Goal: Information Seeking & Learning: Learn about a topic

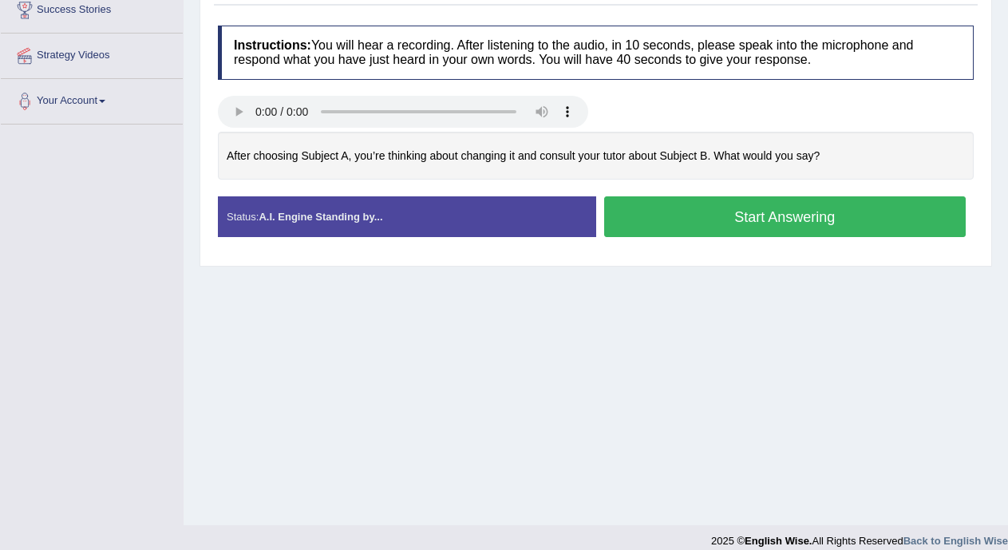
scroll to position [178, 0]
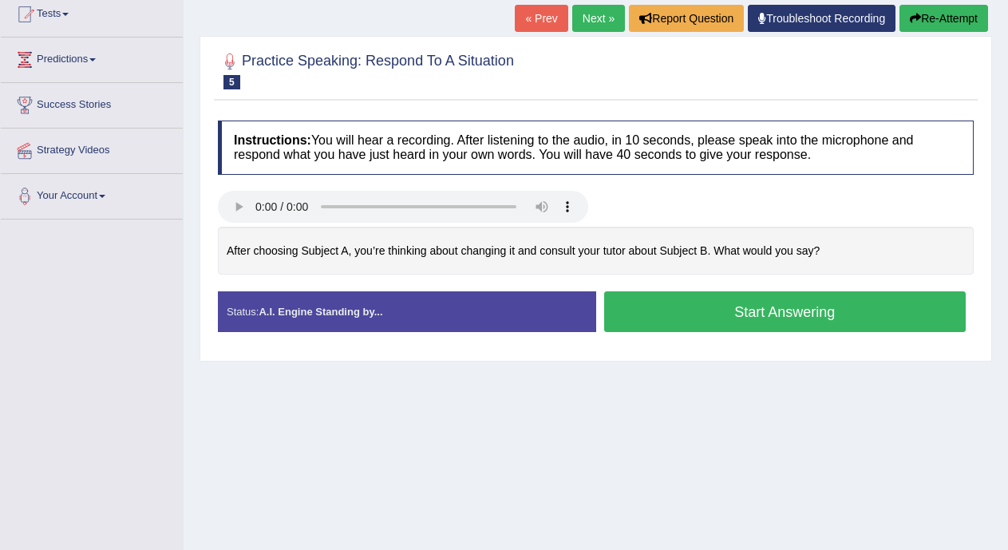
click at [590, 16] on link "Next »" at bounding box center [598, 18] width 53 height 27
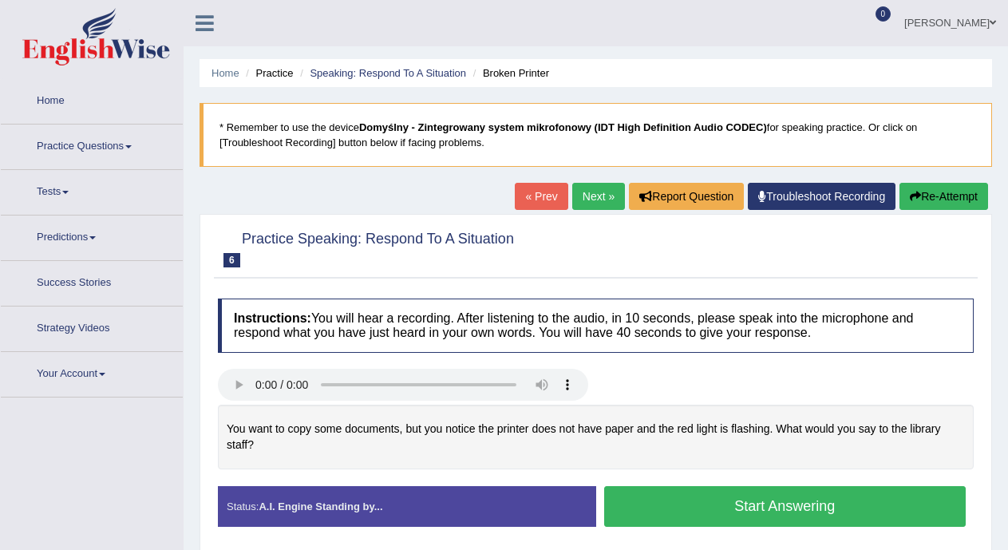
click at [707, 511] on button "Start Answering" at bounding box center [785, 506] width 362 height 41
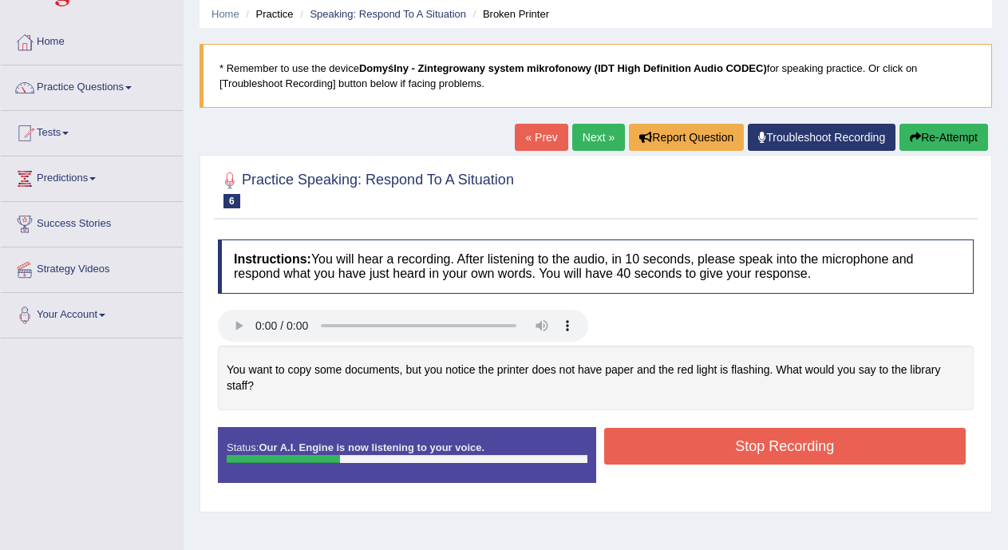
scroll to position [57, 0]
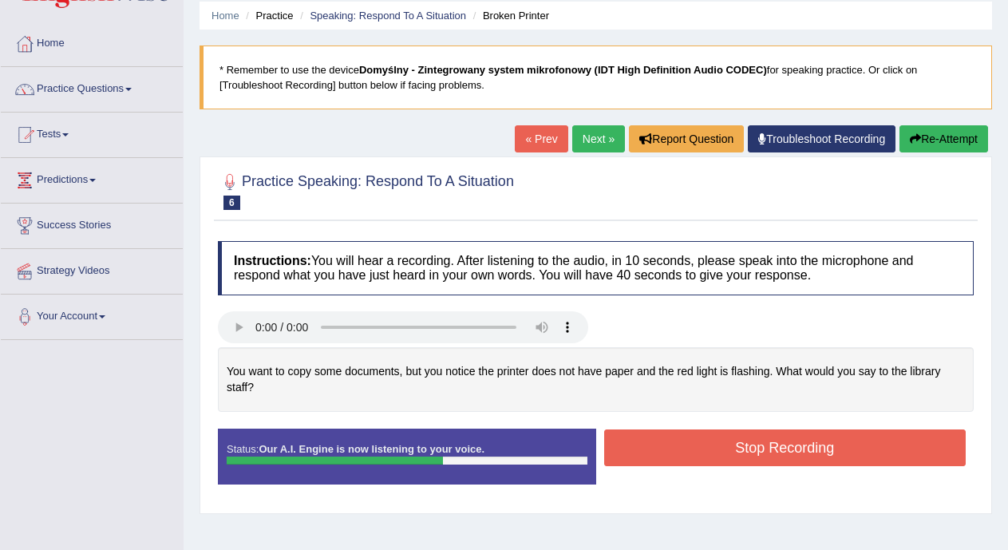
click at [848, 447] on button "Stop Recording" at bounding box center [785, 448] width 362 height 37
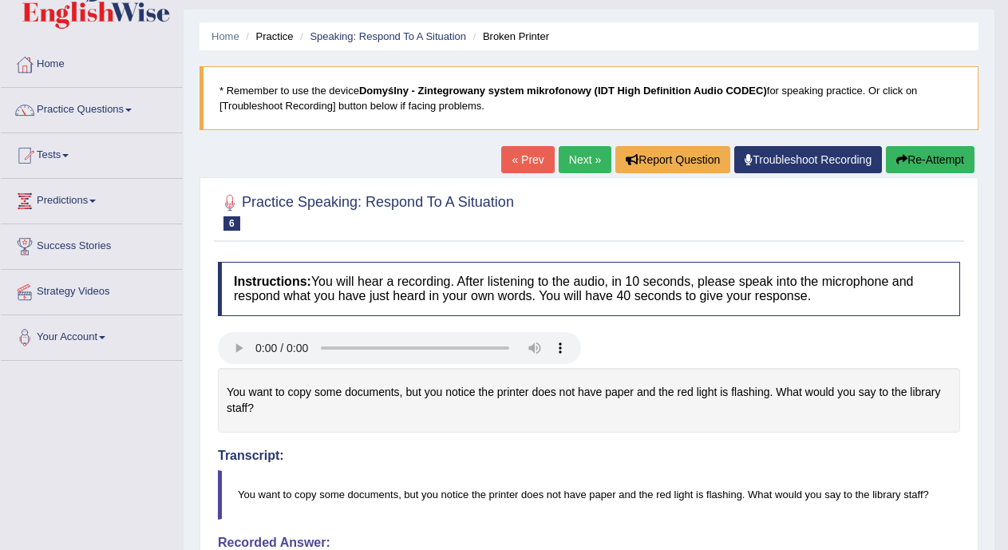
scroll to position [25, 0]
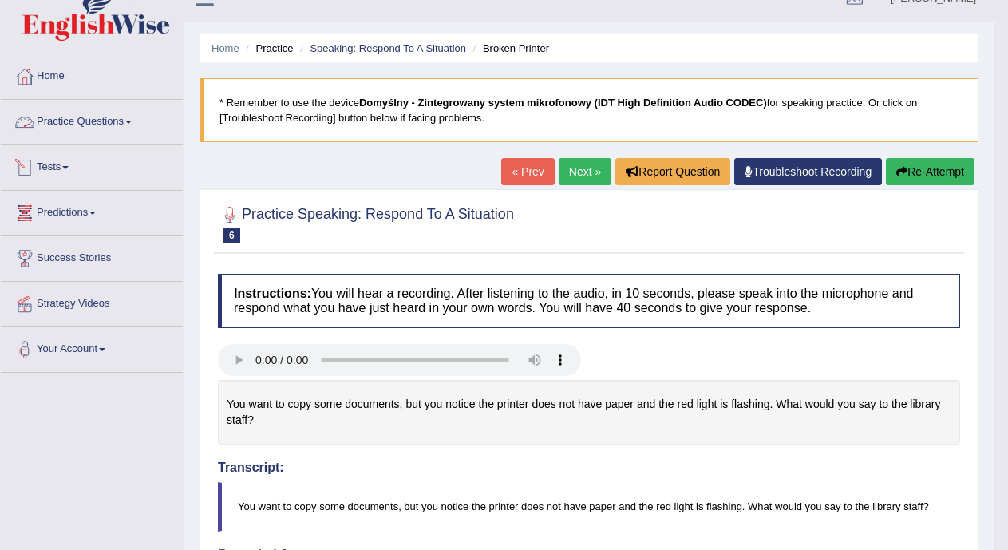
click at [134, 127] on link "Practice Questions" at bounding box center [92, 120] width 182 height 40
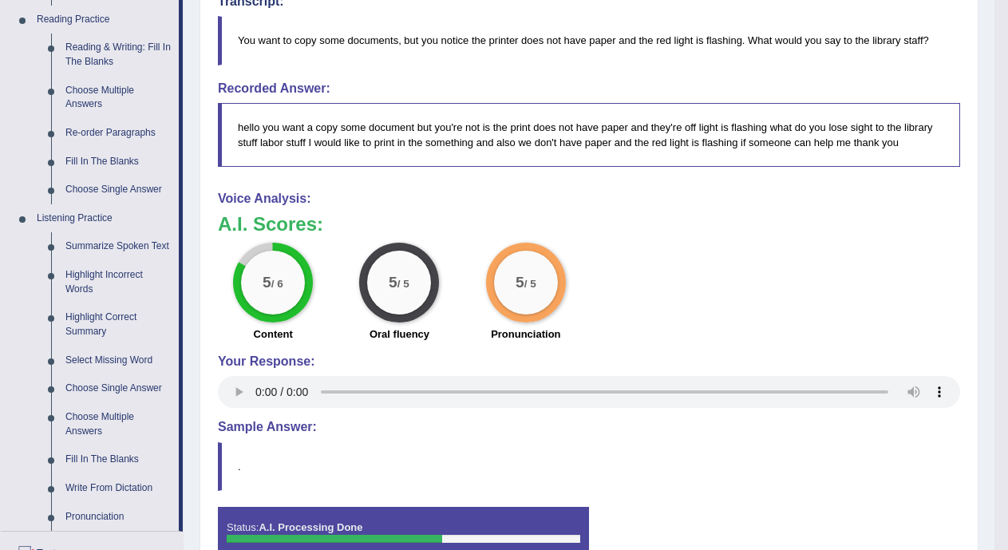
scroll to position [495, 0]
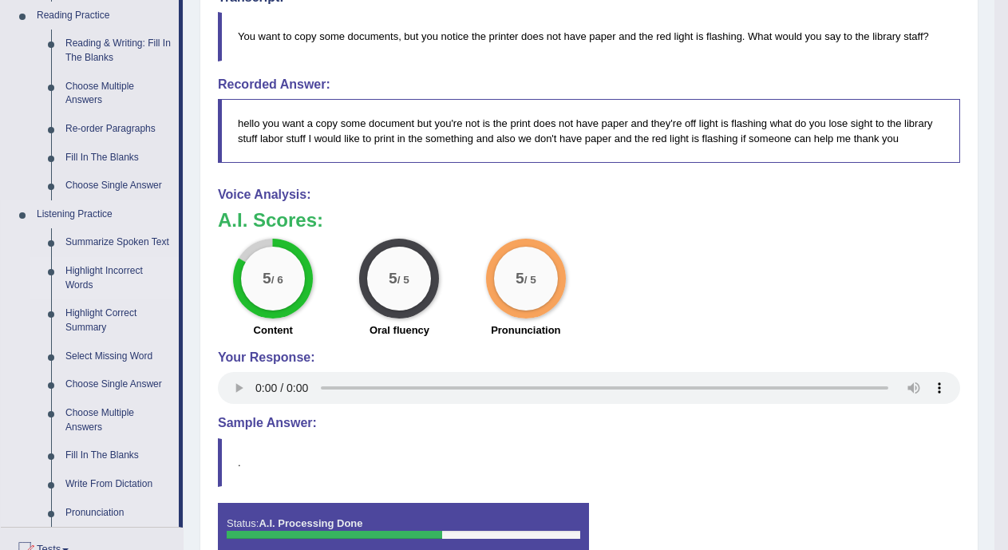
click at [127, 273] on link "Highlight Incorrect Words" at bounding box center [118, 278] width 121 height 42
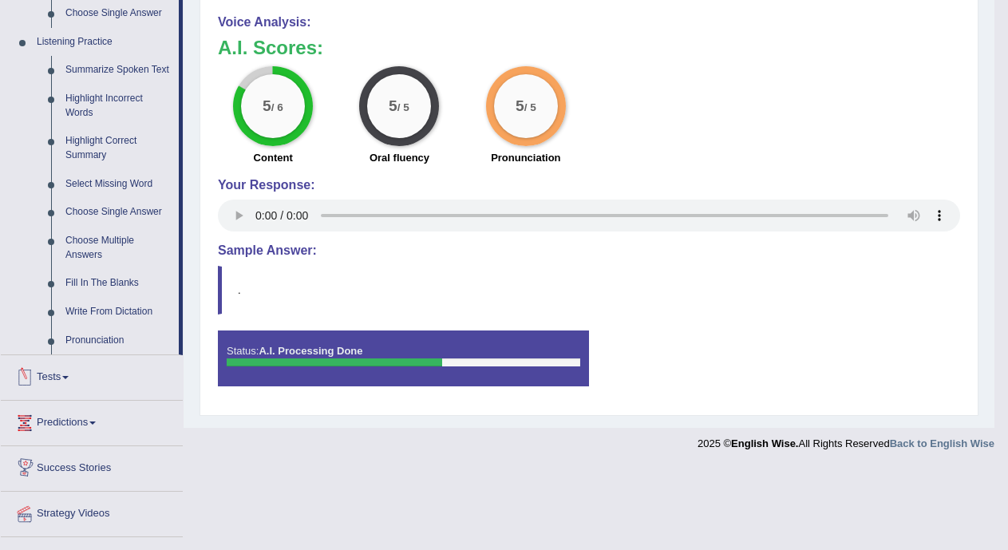
scroll to position [701, 0]
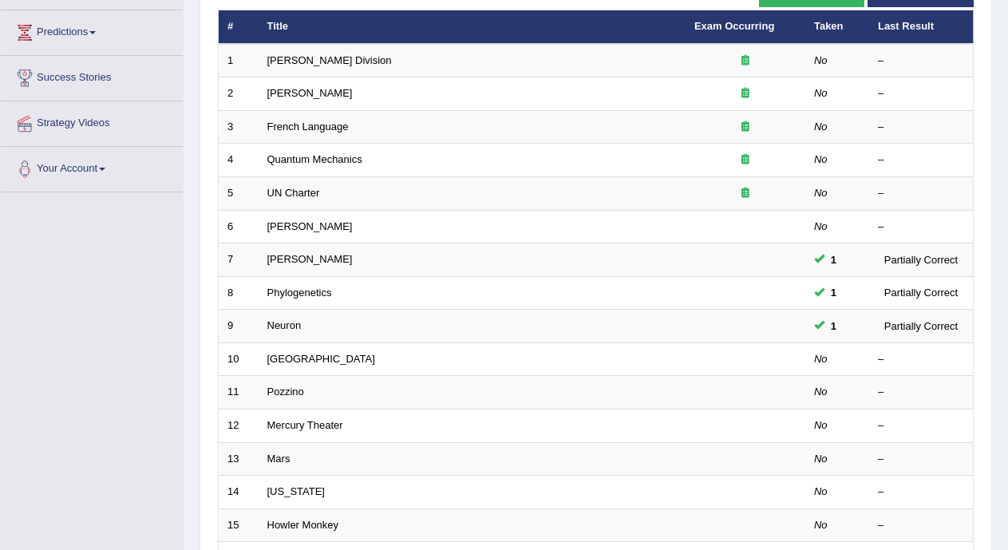
scroll to position [268, 0]
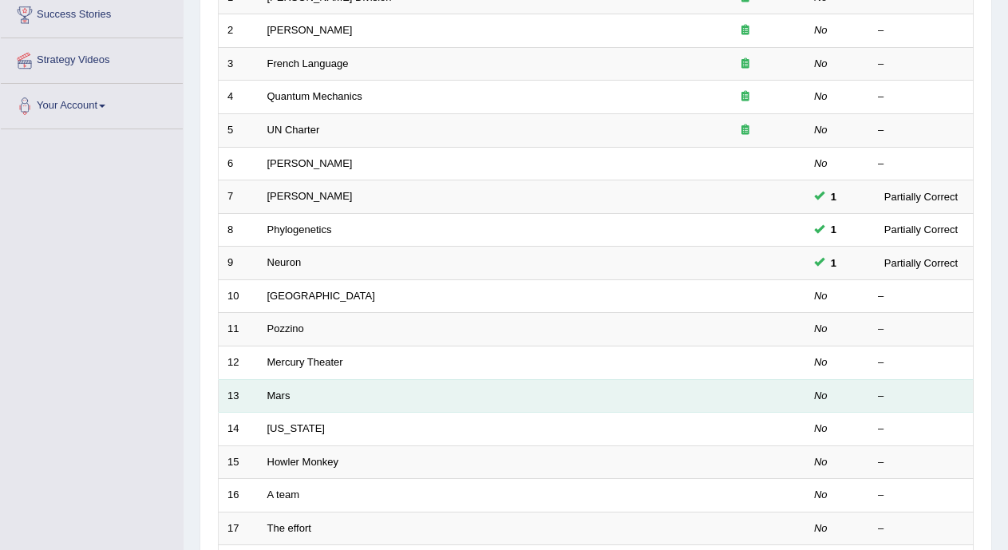
click at [521, 401] on td "Mars" at bounding box center [472, 396] width 427 height 34
click at [518, 396] on td "Mars" at bounding box center [472, 396] width 427 height 34
click at [277, 397] on link "Mars" at bounding box center [278, 396] width 23 height 12
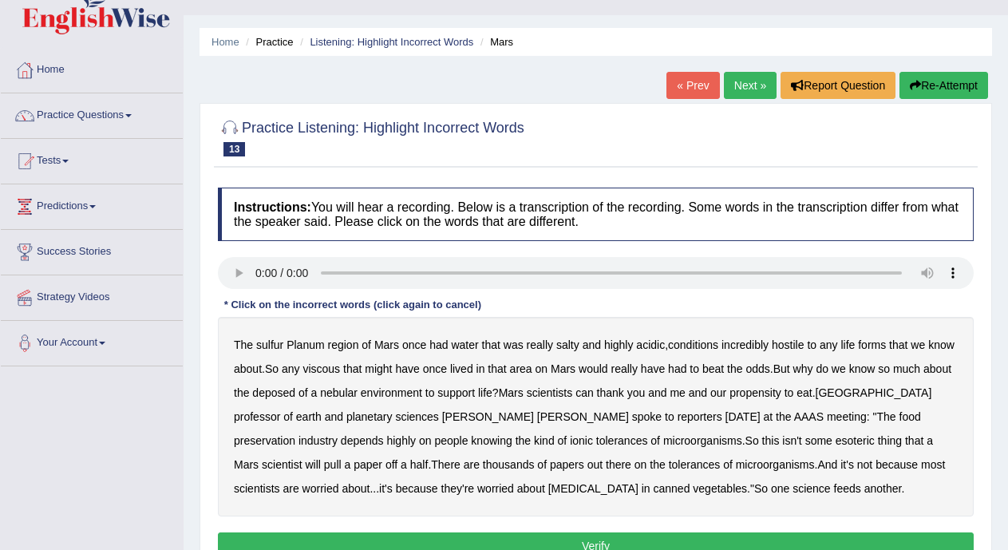
scroll to position [74, 0]
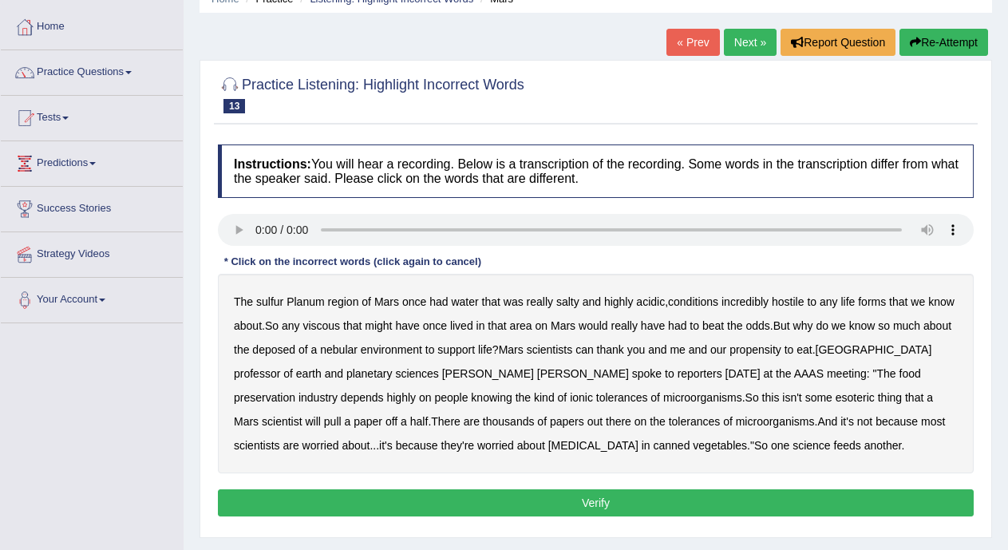
click at [264, 301] on b "sulfur" at bounding box center [269, 301] width 27 height 13
click at [332, 327] on b "viscous" at bounding box center [322, 325] width 38 height 13
click at [280, 351] on b "deposed" at bounding box center [273, 349] width 43 height 13
click at [331, 352] on b "nebular" at bounding box center [339, 349] width 38 height 13
click at [429, 415] on b "half" at bounding box center [419, 421] width 18 height 13
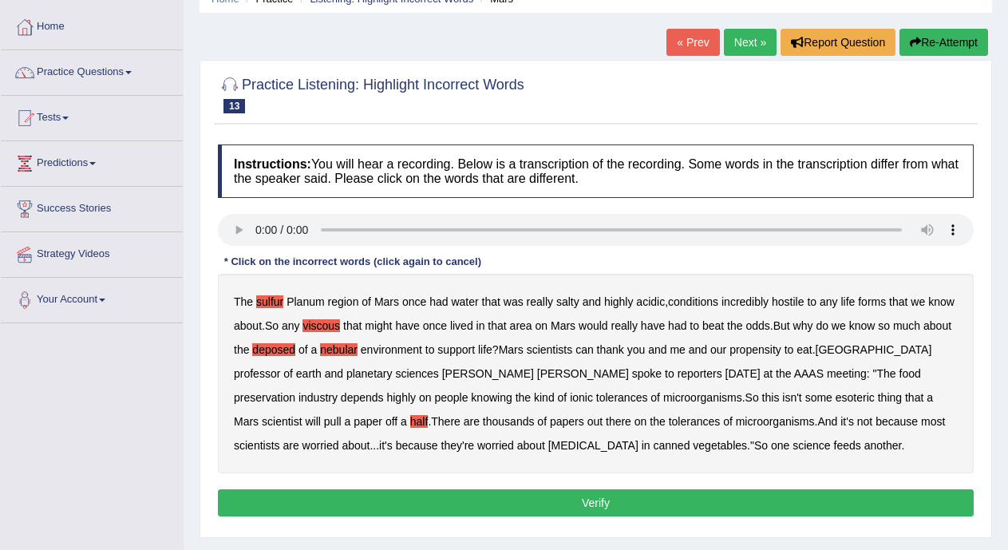
click at [647, 497] on button "Verify" at bounding box center [596, 502] width 756 height 27
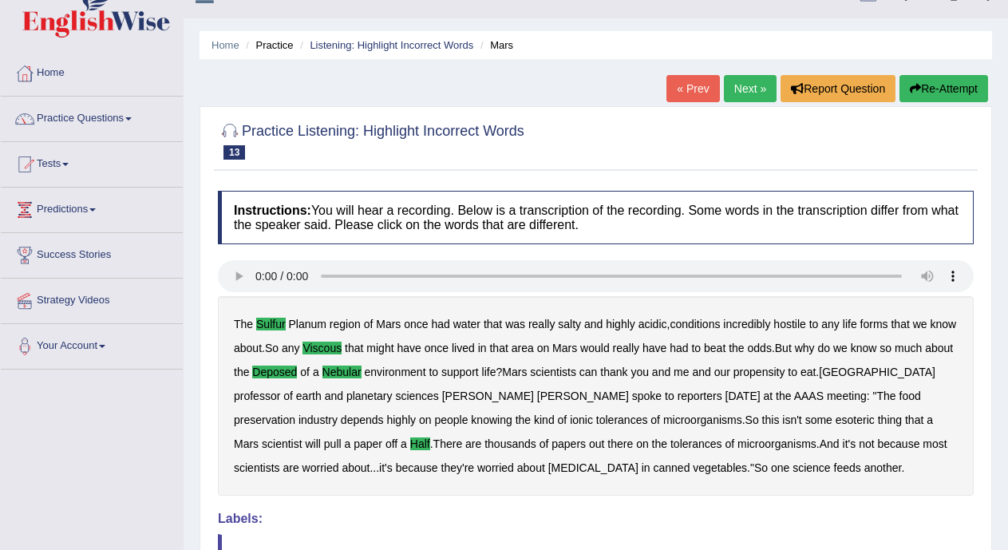
scroll to position [0, 0]
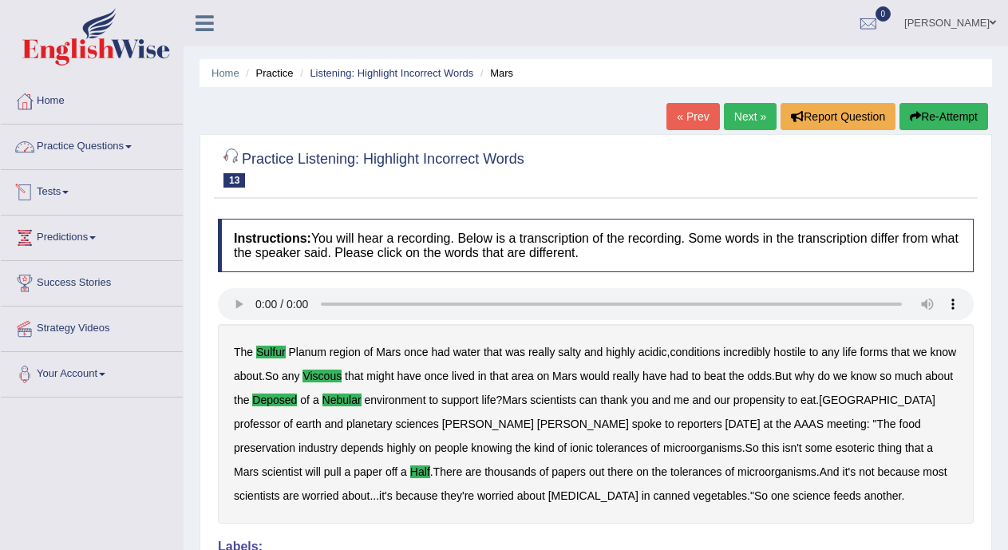
click at [109, 144] on link "Practice Questions" at bounding box center [92, 145] width 182 height 40
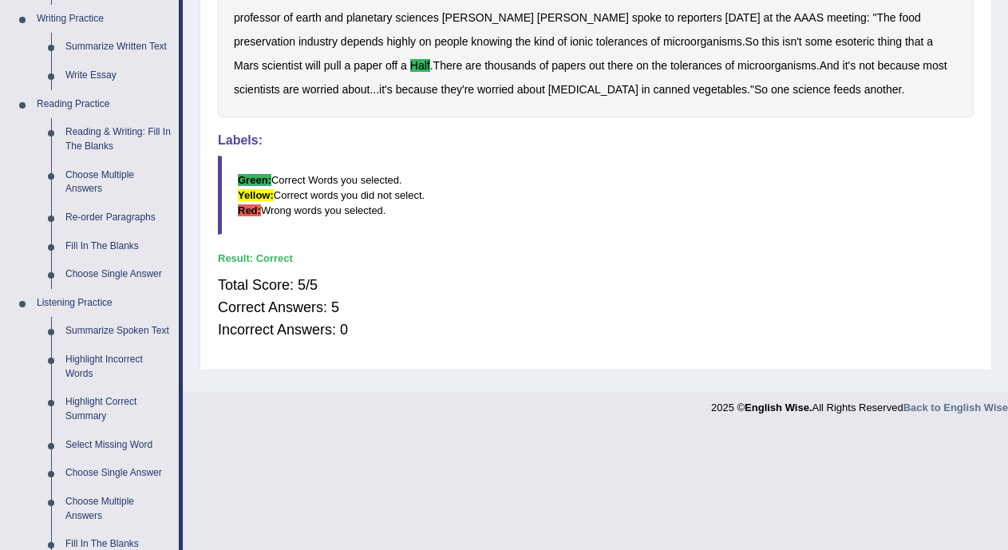
scroll to position [580, 0]
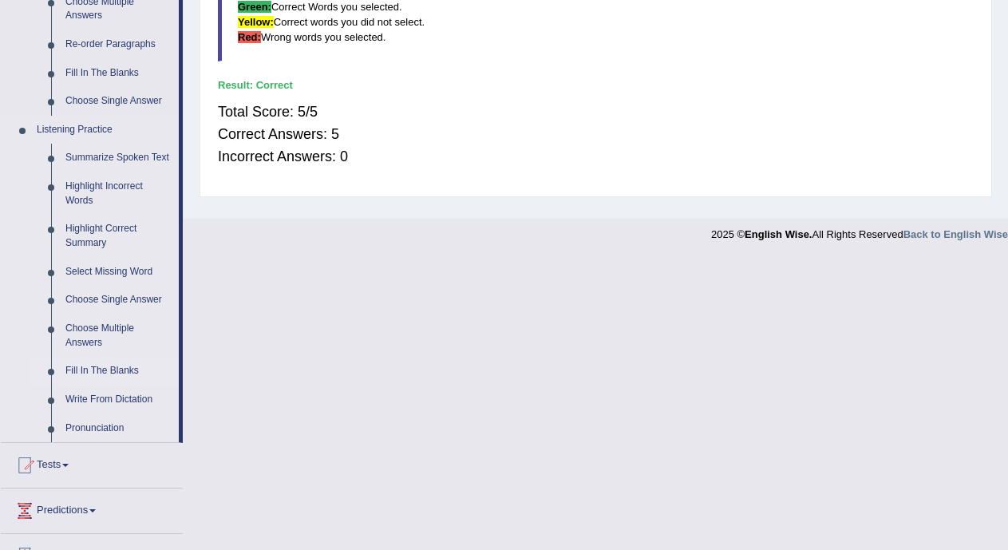
click at [105, 367] on link "Fill In The Blanks" at bounding box center [118, 371] width 121 height 29
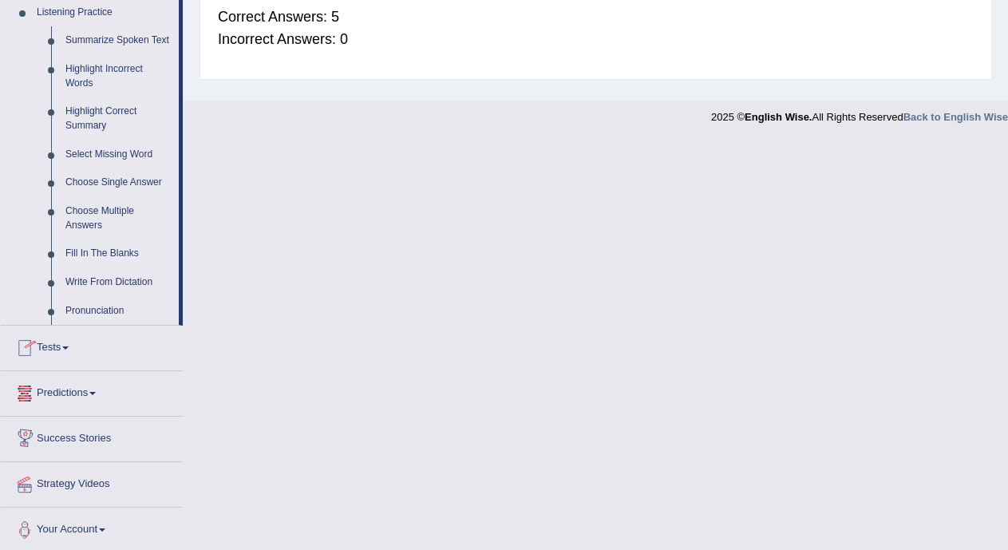
scroll to position [701, 0]
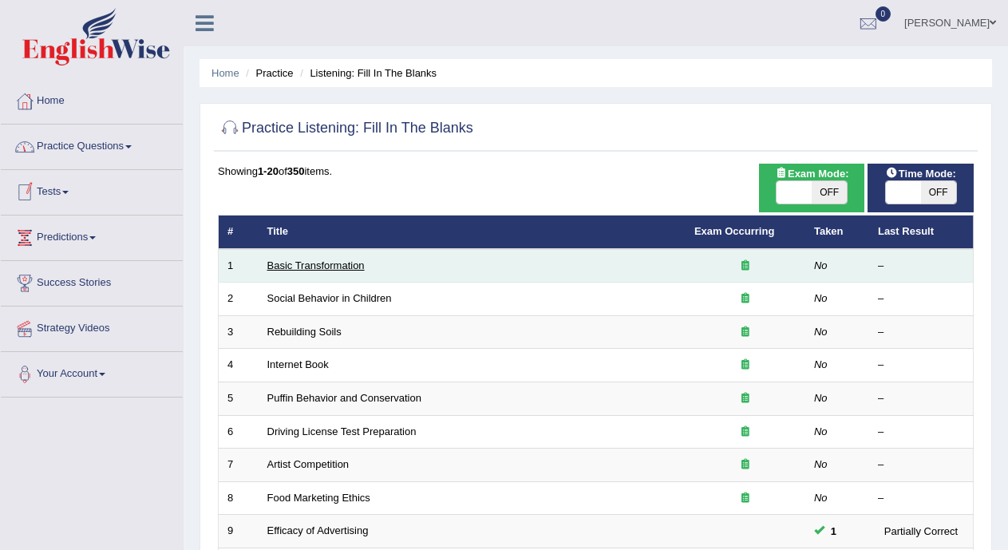
click at [298, 262] on link "Basic Transformation" at bounding box center [315, 265] width 97 height 12
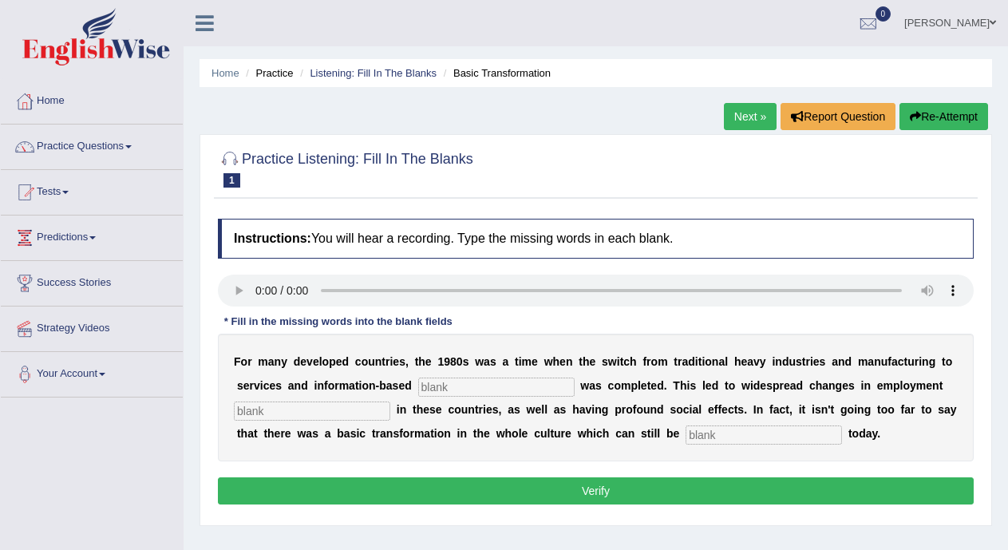
click at [466, 391] on input "text" at bounding box center [496, 387] width 156 height 19
type input "interpisie"
click at [357, 406] on input "text" at bounding box center [312, 411] width 156 height 19
type input "patent"
click at [715, 429] on input "text" at bounding box center [764, 435] width 156 height 19
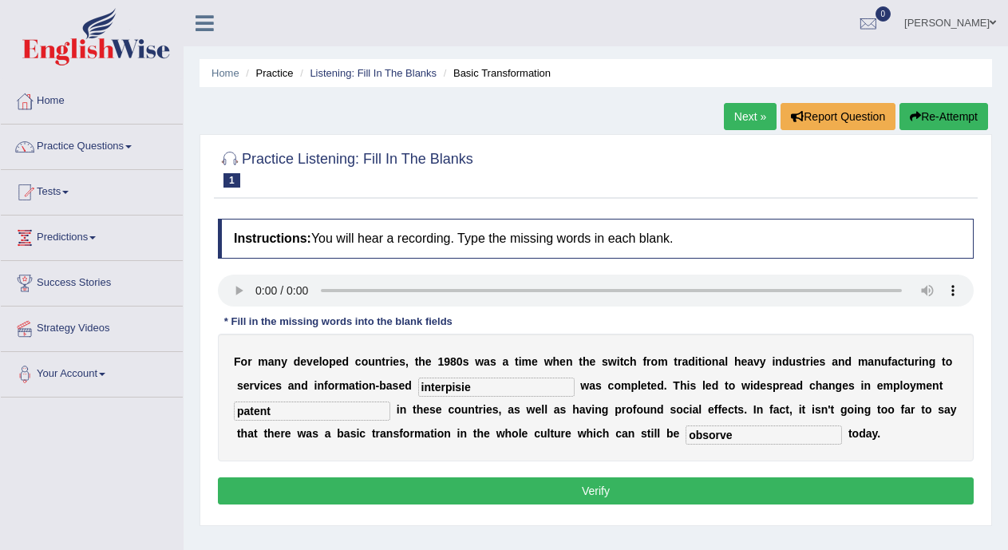
type input "obsorve"
click at [308, 409] on input "patent" at bounding box center [312, 411] width 156 height 19
click at [486, 382] on input "interpisie" at bounding box center [496, 387] width 156 height 19
type input "interprices"
click at [471, 483] on button "Verify" at bounding box center [596, 490] width 756 height 27
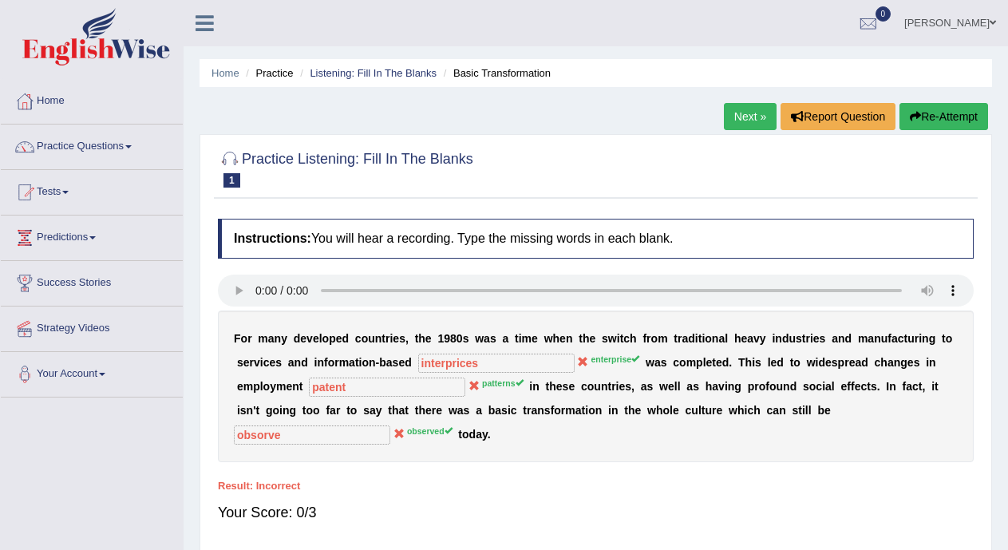
click at [732, 111] on link "Next »" at bounding box center [750, 116] width 53 height 27
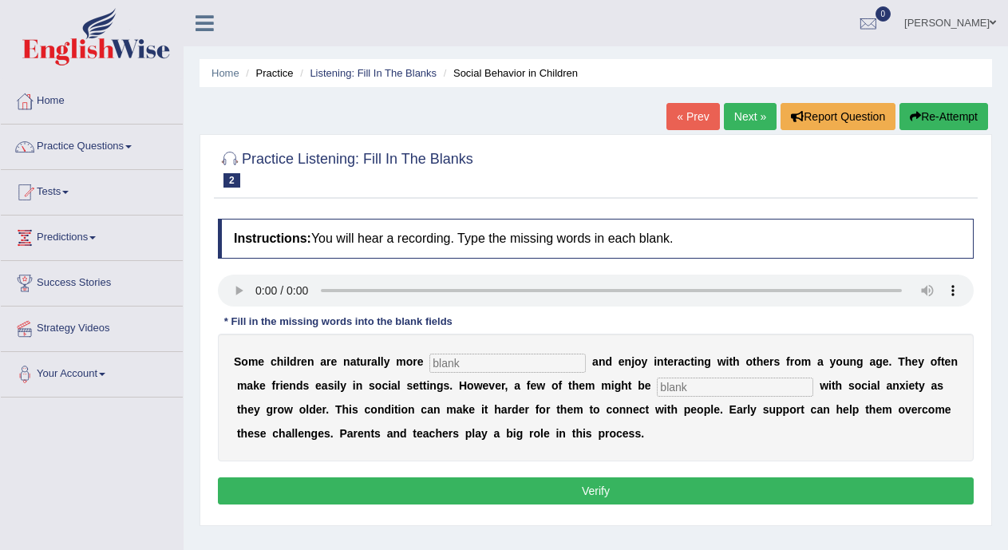
click at [717, 383] on input "text" at bounding box center [735, 387] width 156 height 19
type input "diagnose"
click at [541, 365] on input "text" at bounding box center [508, 363] width 156 height 19
click at [464, 366] on input "socialable" at bounding box center [508, 363] width 156 height 19
type input "socialable"
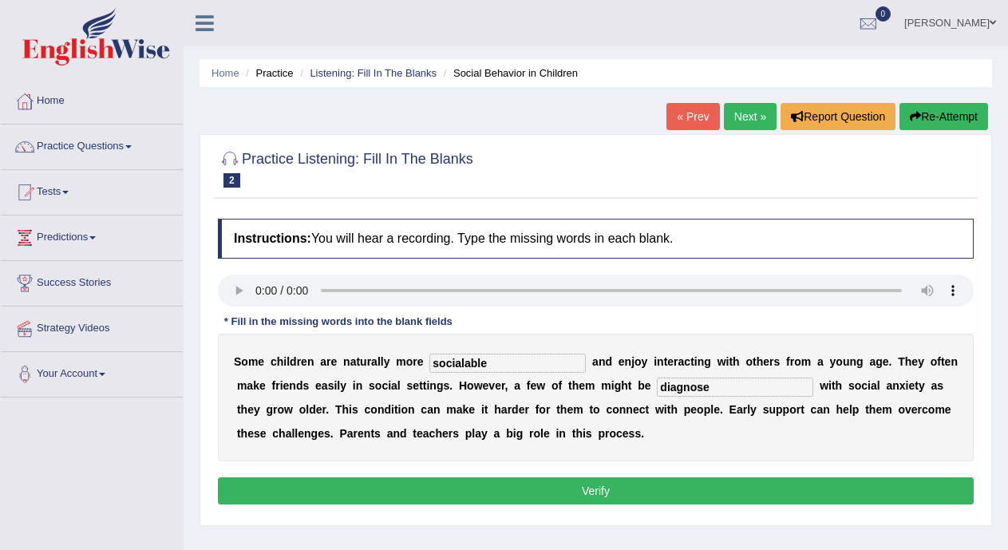
click at [569, 483] on button "Verify" at bounding box center [596, 490] width 756 height 27
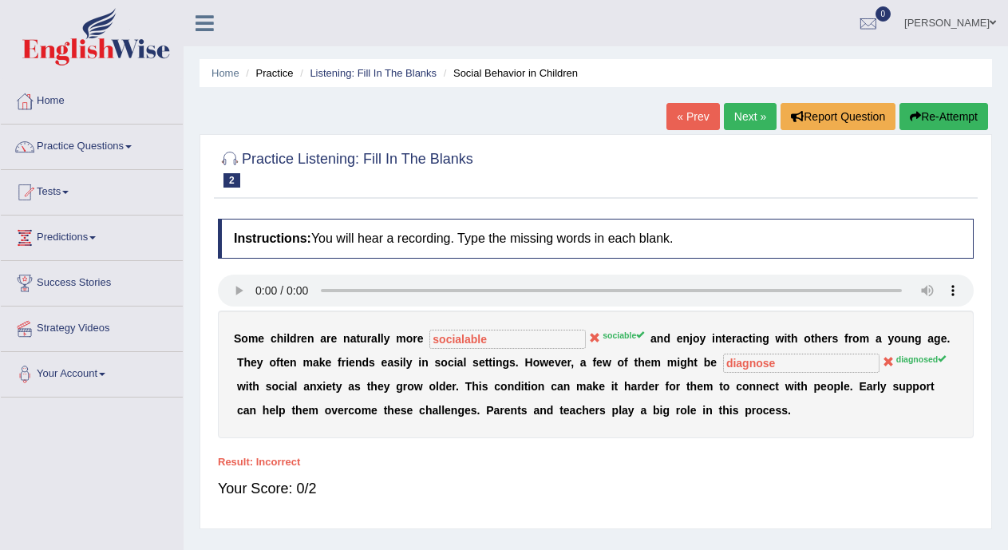
click at [737, 116] on link "Next »" at bounding box center [750, 116] width 53 height 27
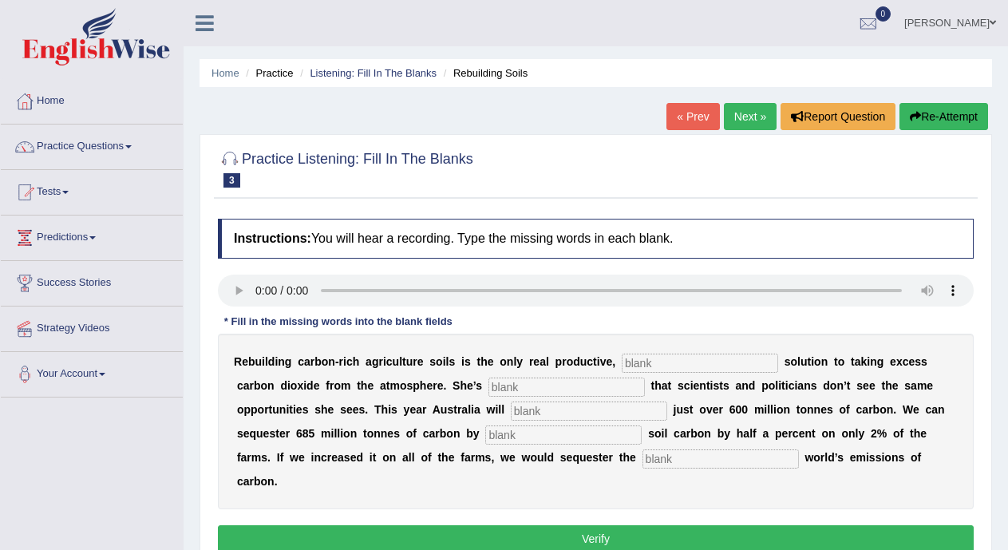
click at [656, 457] on input "text" at bounding box center [721, 458] width 156 height 19
type input "hold"
click at [674, 356] on input "text" at bounding box center [700, 363] width 156 height 19
type input "pernament"
click at [584, 385] on input "text" at bounding box center [567, 387] width 156 height 19
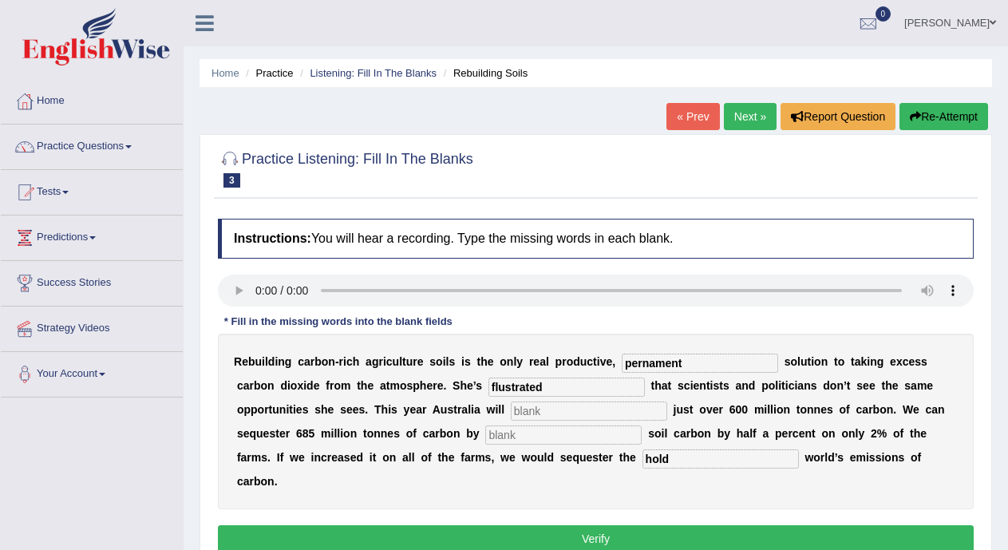
type input "flustrated"
click at [579, 408] on input "text" at bounding box center [589, 411] width 156 height 19
type input "meet"
click at [570, 429] on input "text" at bounding box center [563, 435] width 156 height 19
type input "increasing"
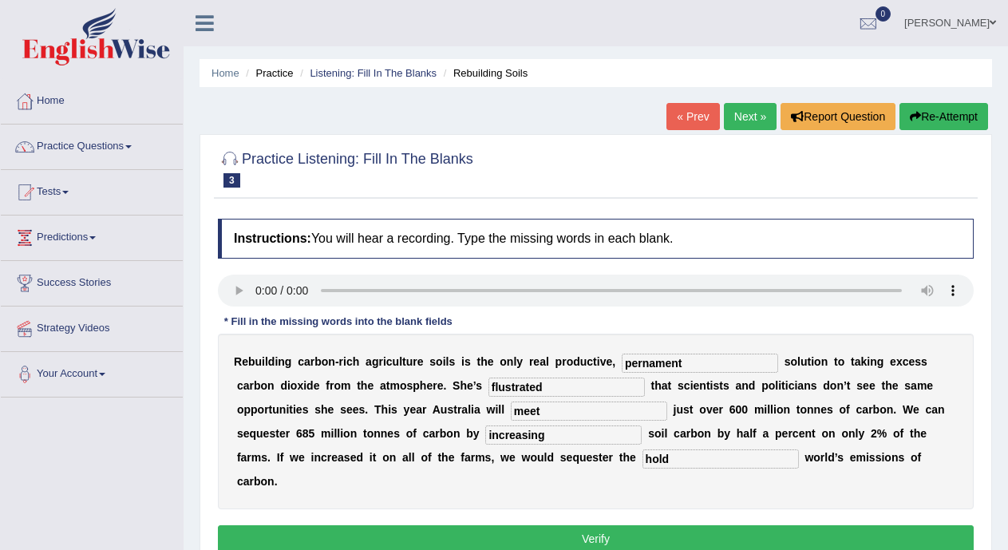
click at [564, 540] on button "Verify" at bounding box center [596, 538] width 756 height 27
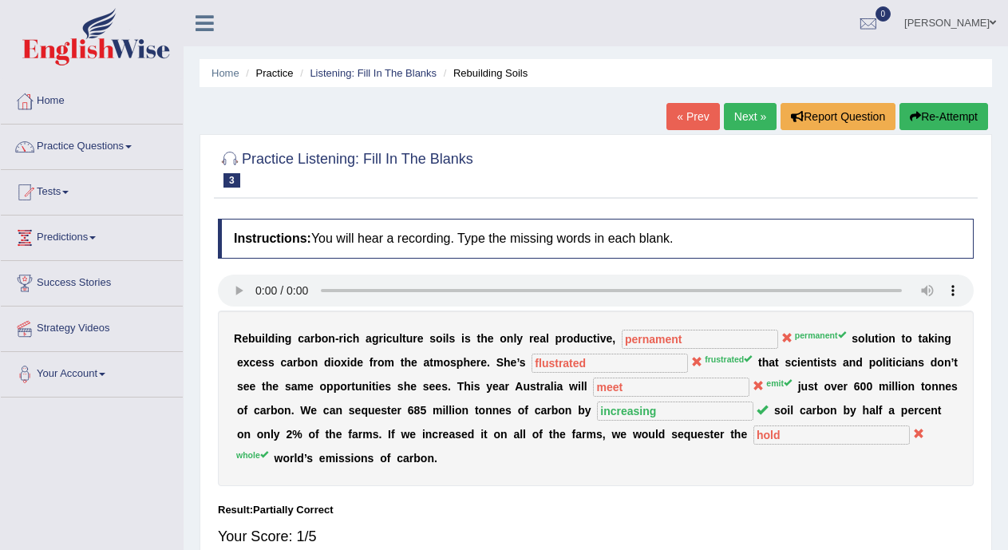
click at [738, 111] on link "Next »" at bounding box center [750, 116] width 53 height 27
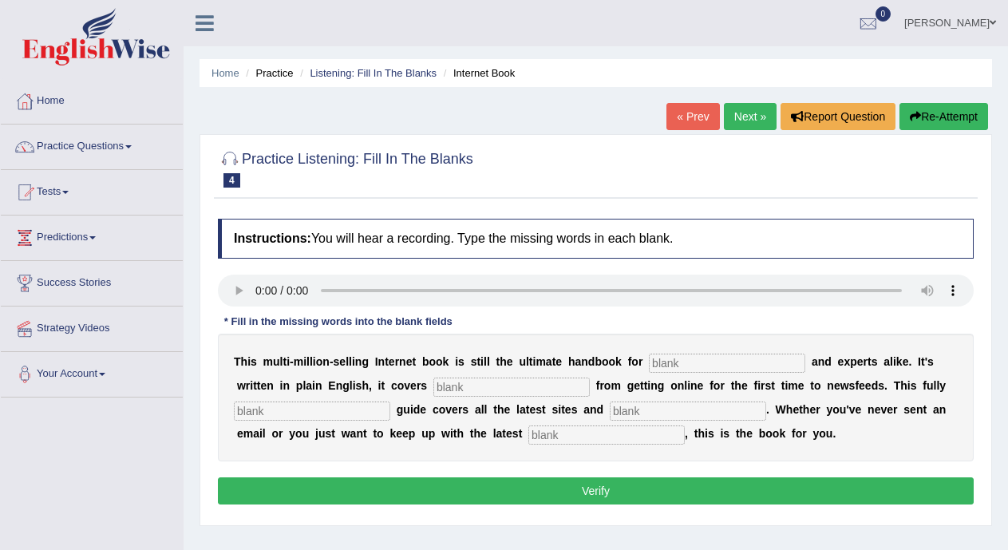
click at [576, 439] on input "text" at bounding box center [607, 435] width 156 height 19
type input "developments"
click at [709, 358] on input "text" at bounding box center [727, 363] width 156 height 19
type input "nervouses"
click at [553, 380] on input "text" at bounding box center [511, 387] width 156 height 19
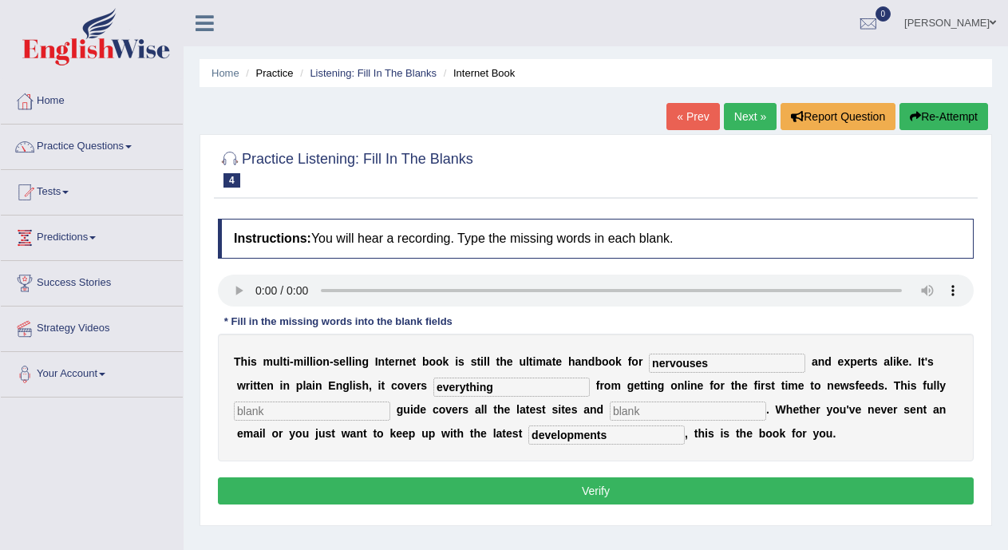
type input "everything"
click at [360, 410] on input "text" at bounding box center [312, 411] width 156 height 19
click at [295, 412] on input "text" at bounding box center [312, 411] width 156 height 19
type input "revise"
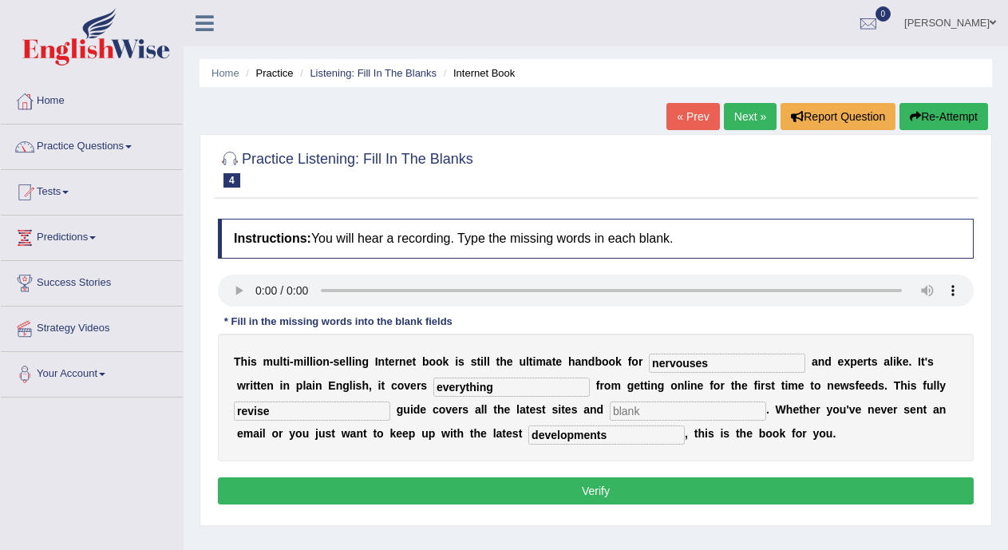
click at [624, 413] on input "text" at bounding box center [688, 411] width 156 height 19
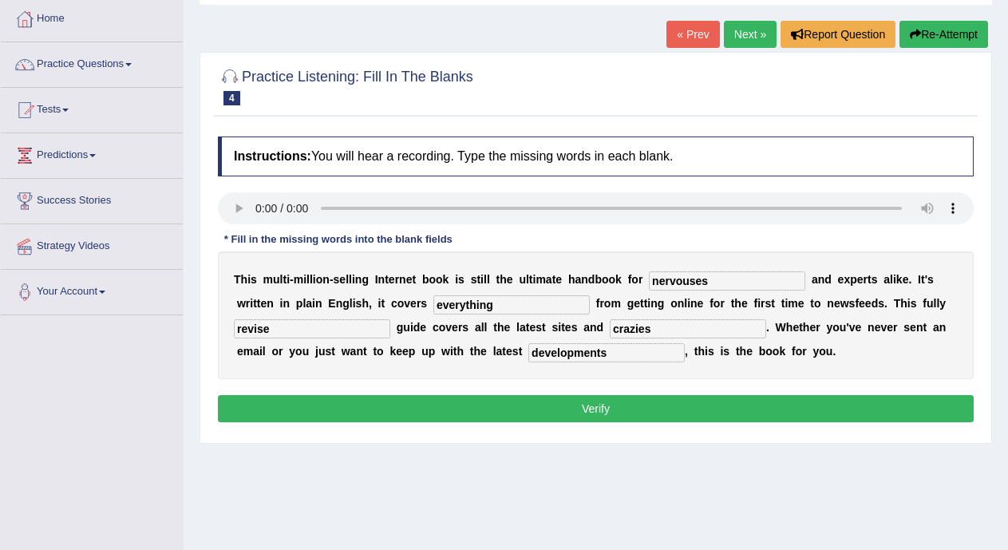
scroll to position [140, 0]
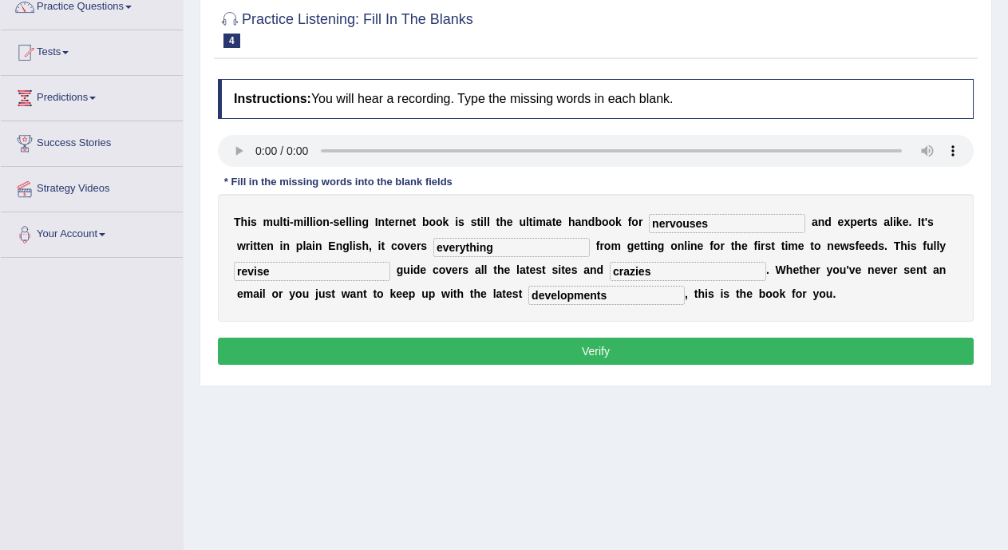
type input "crazies"
click at [909, 344] on button "Verify" at bounding box center [596, 351] width 756 height 27
click at [909, 344] on div "Instructions: You will hear a recording. Type the missing words in each blank. …" at bounding box center [596, 224] width 764 height 307
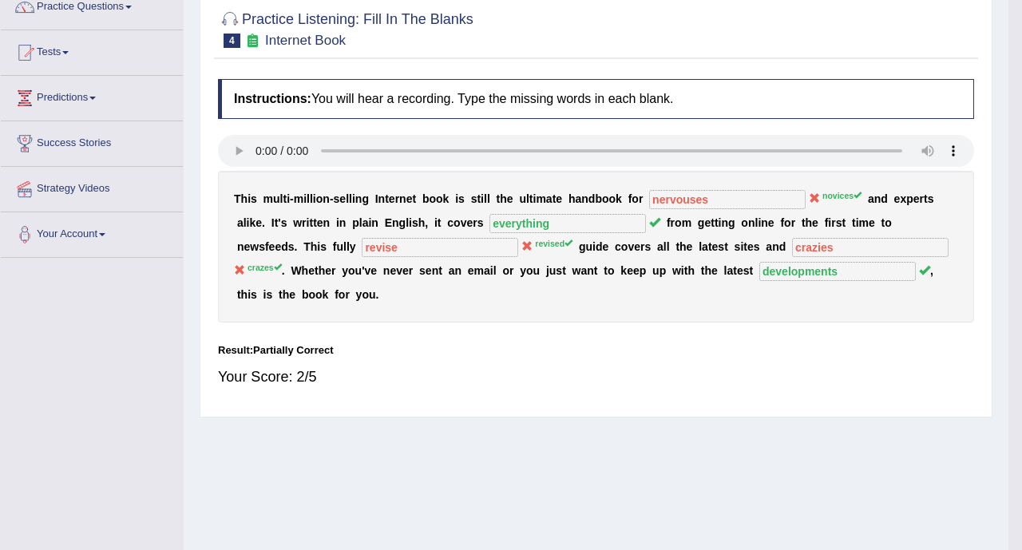
click at [909, 344] on body "Toggle navigation Home Practice Questions Speaking Practice Read Aloud Repeat S…" at bounding box center [511, 135] width 1022 height 550
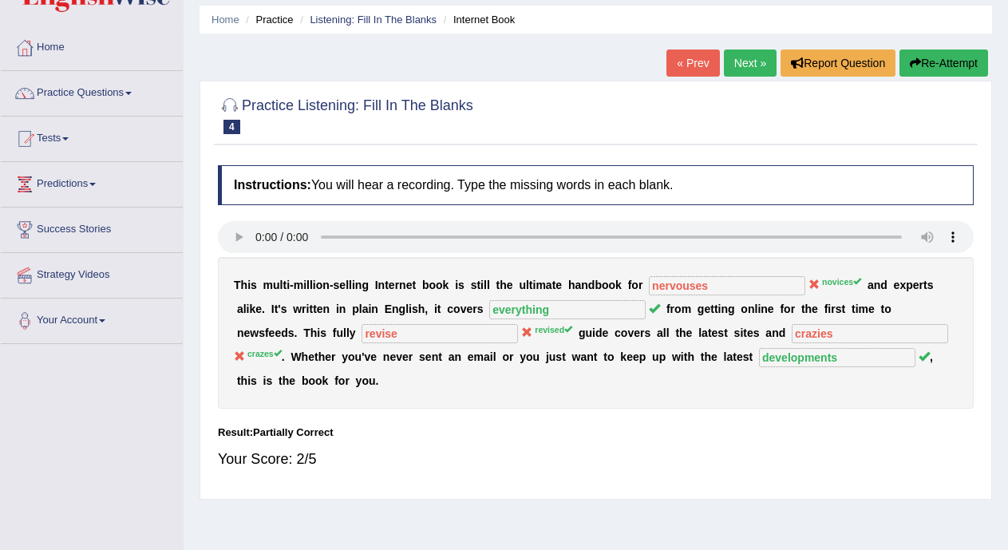
scroll to position [38, 0]
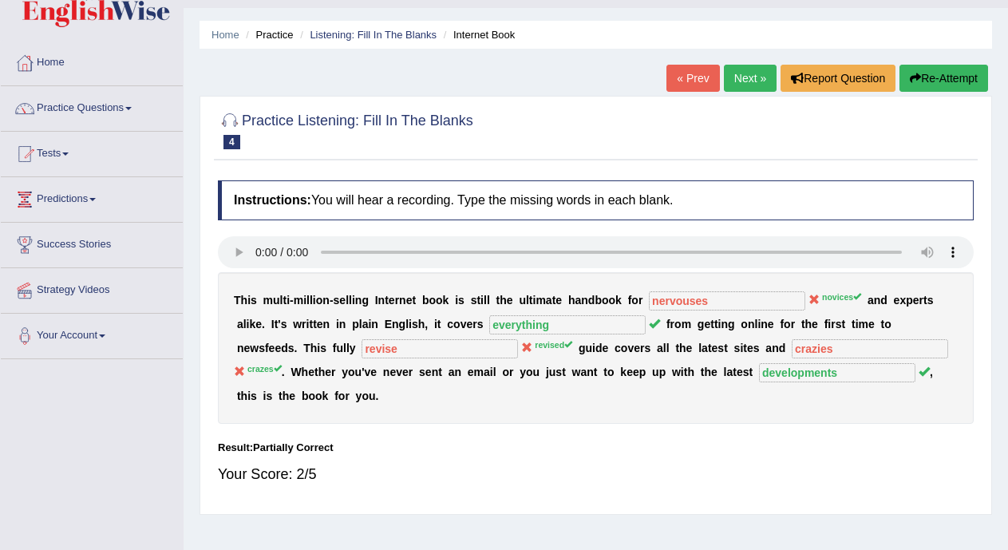
click at [737, 81] on link "Next »" at bounding box center [750, 78] width 53 height 27
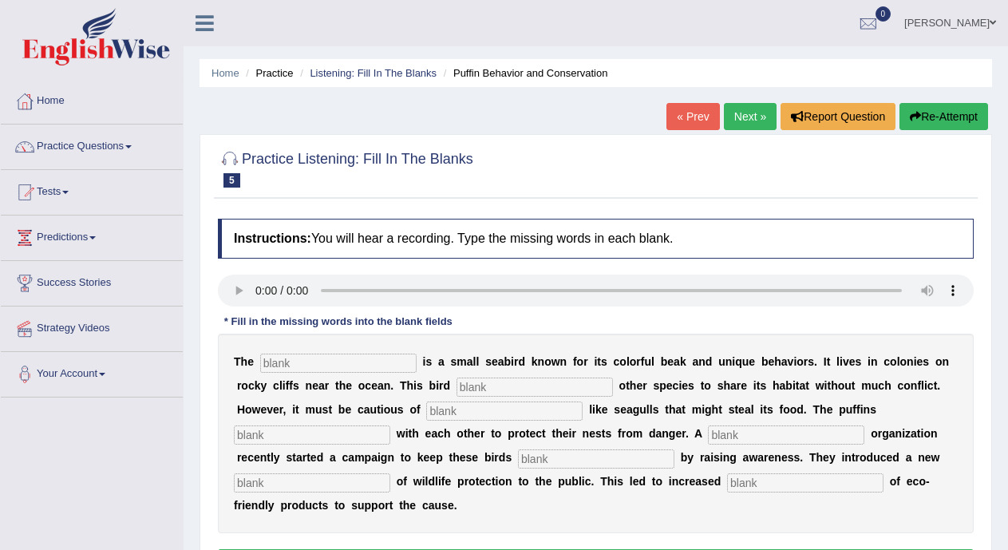
click at [323, 359] on input "text" at bounding box center [338, 363] width 156 height 19
type input "puffin"
click at [470, 386] on input "text" at bounding box center [535, 387] width 156 height 19
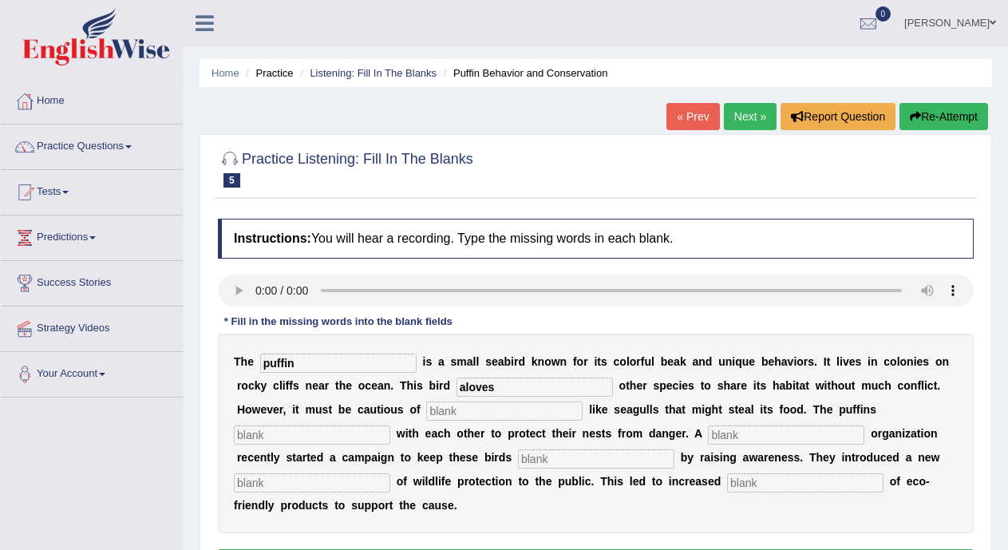
type input "aloves"
click at [441, 417] on input "text" at bounding box center [504, 411] width 156 height 19
type input "c"
click at [362, 443] on input "text" at bounding box center [312, 435] width 156 height 19
type input "coreporate"
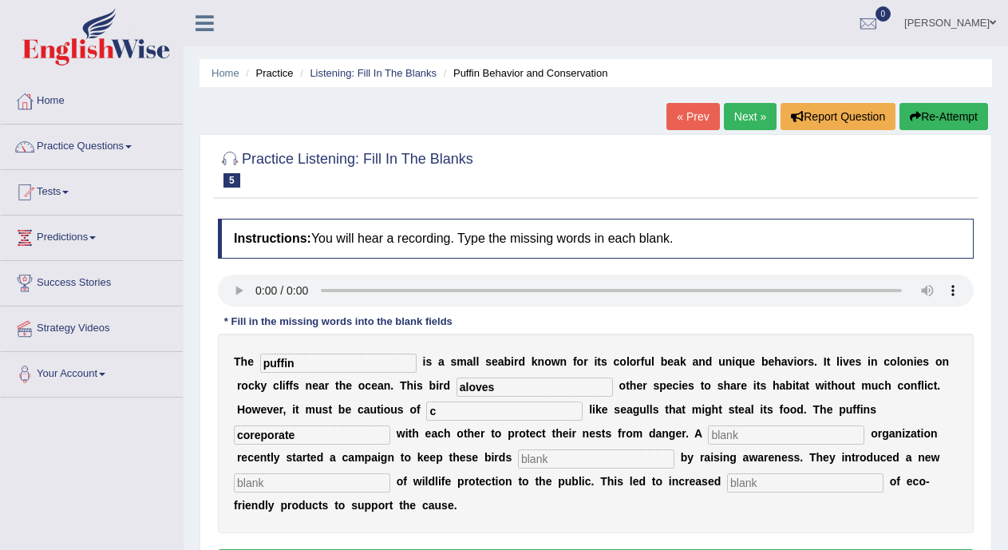
click at [746, 429] on input "text" at bounding box center [786, 435] width 156 height 19
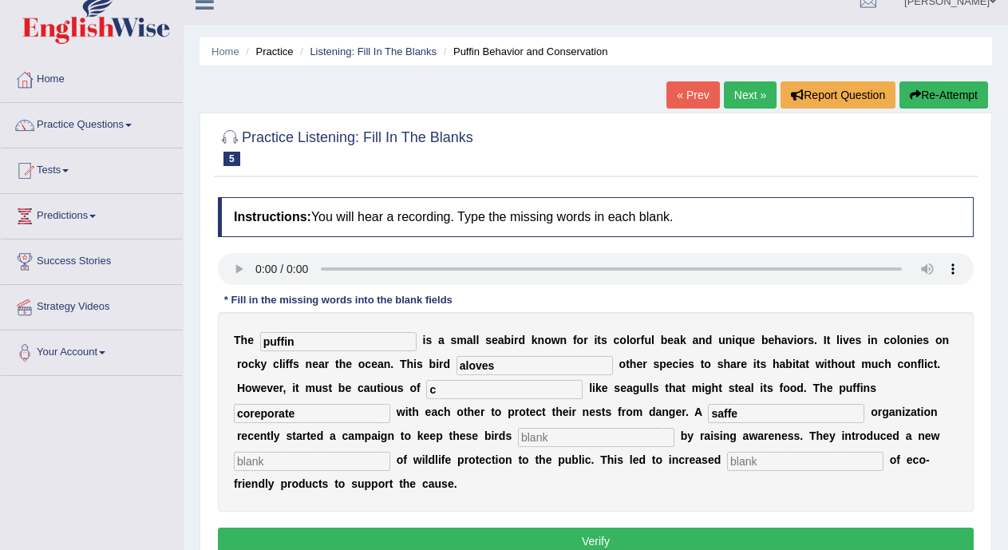
scroll to position [163, 0]
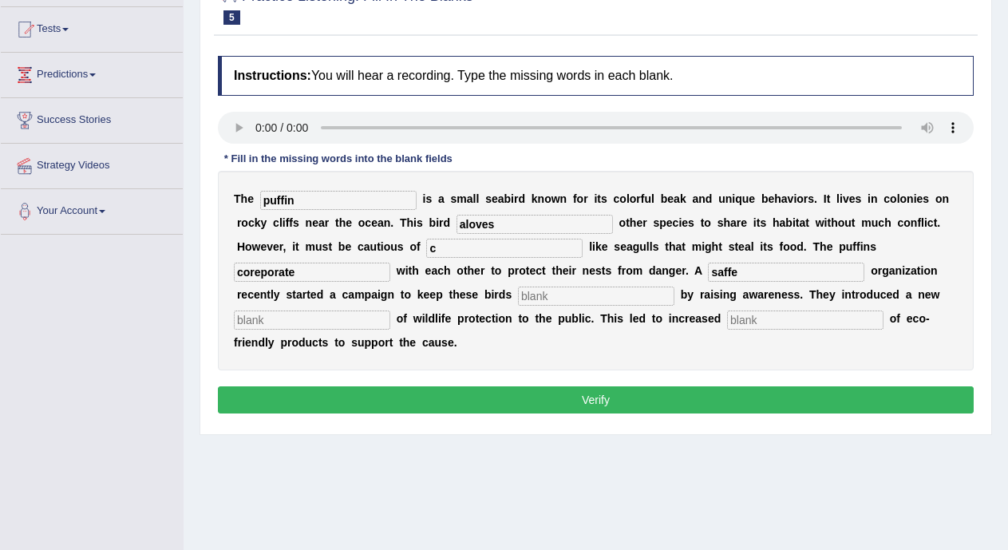
type input "saffe"
click at [631, 294] on input "text" at bounding box center [596, 296] width 156 height 19
type input "m"
click at [734, 311] on input "text" at bounding box center [805, 320] width 156 height 19
type input ","
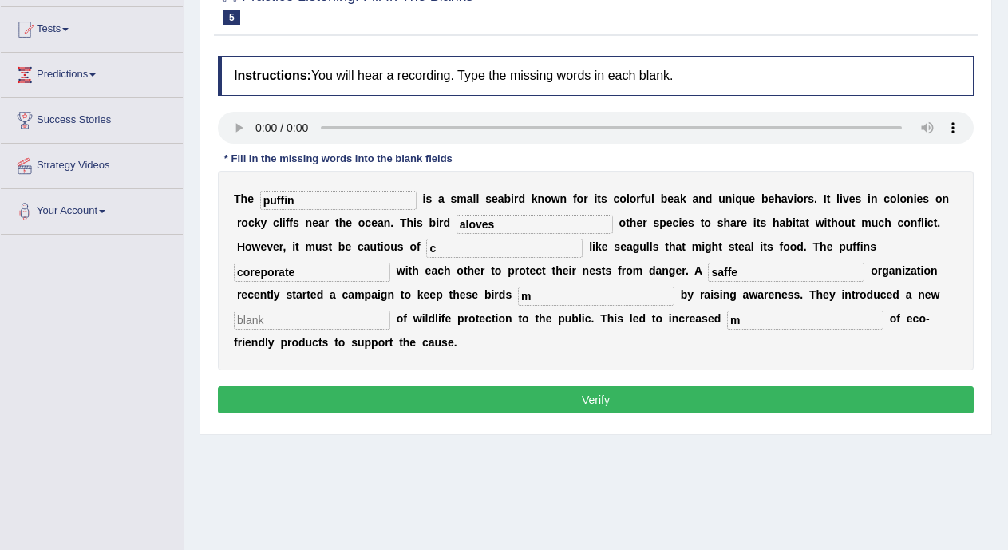
type input "m"
click at [378, 322] on input "text" at bounding box center [312, 320] width 156 height 19
type input "m"
click at [382, 401] on button "Verify" at bounding box center [596, 399] width 756 height 27
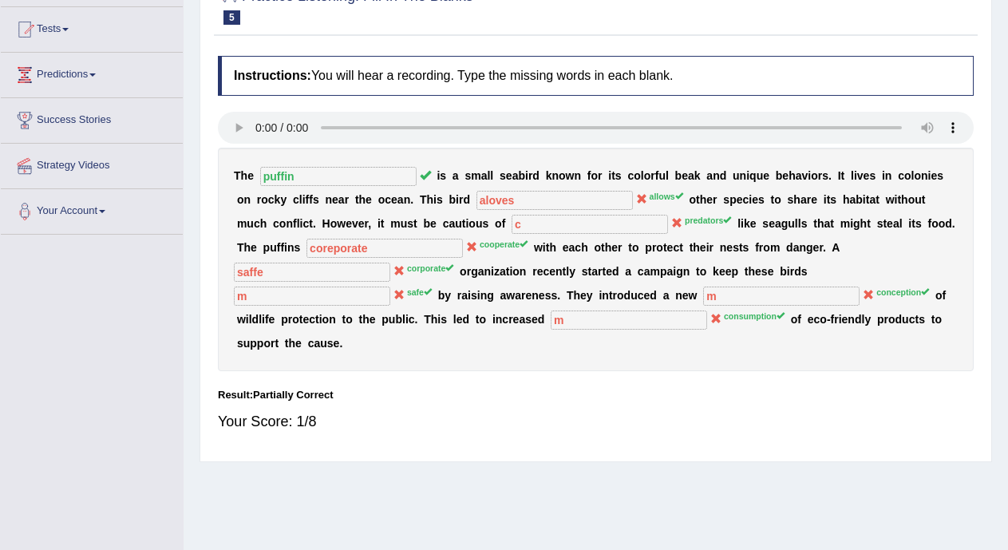
scroll to position [0, 0]
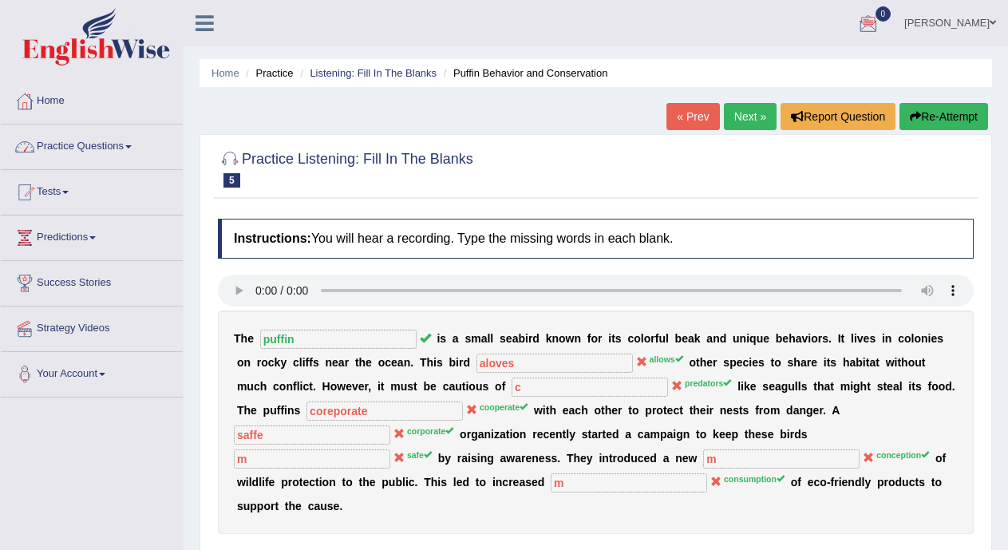
click at [129, 141] on link "Practice Questions" at bounding box center [92, 145] width 182 height 40
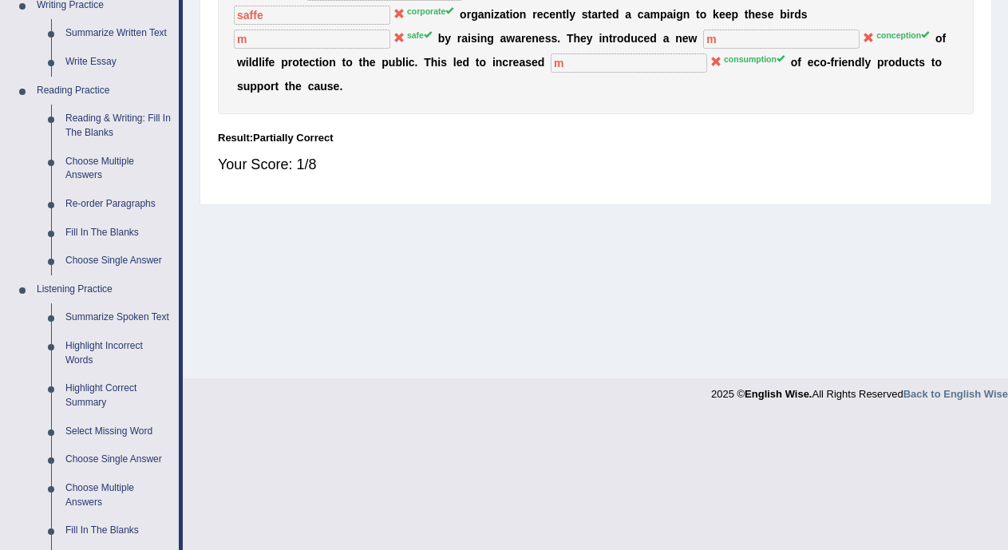
scroll to position [418, 0]
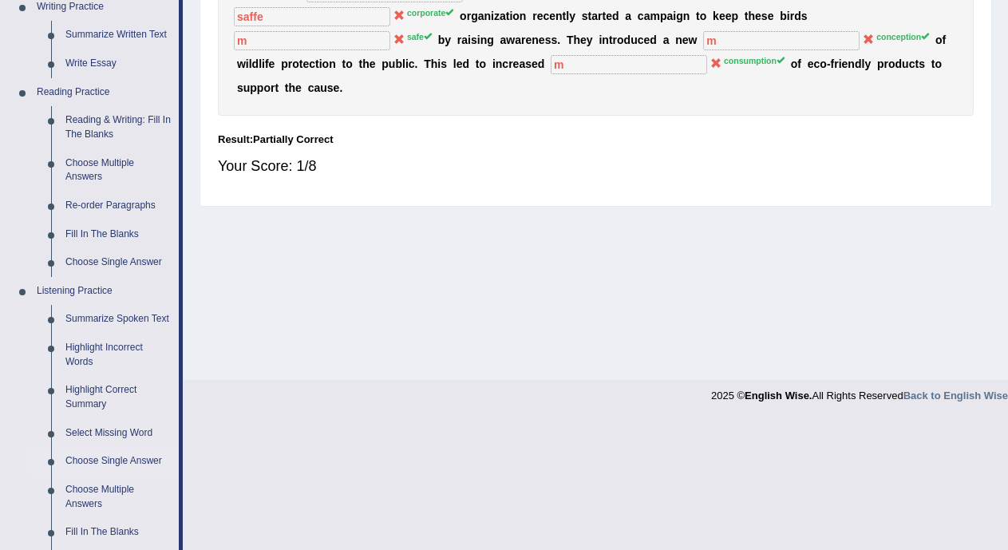
click at [121, 461] on link "Choose Single Answer" at bounding box center [118, 461] width 121 height 29
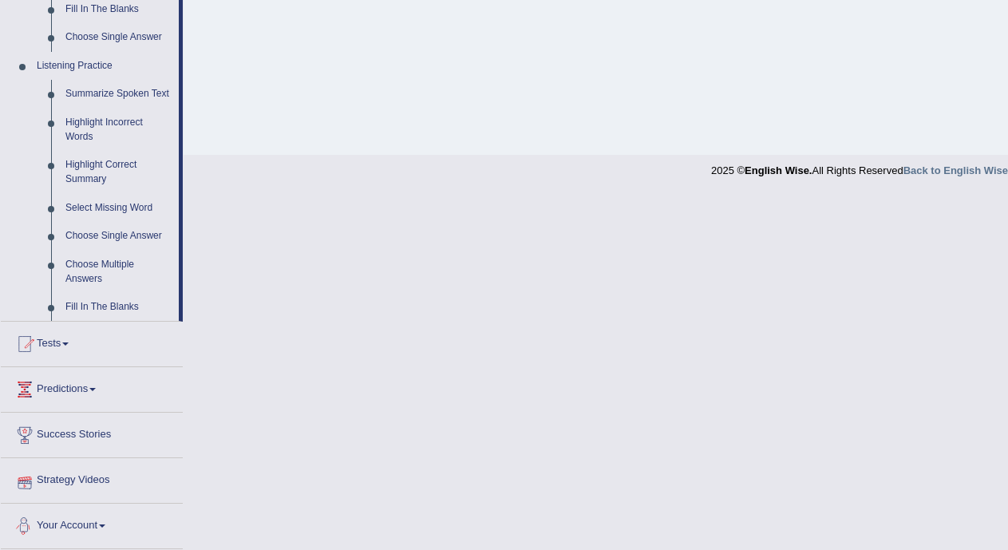
scroll to position [701, 0]
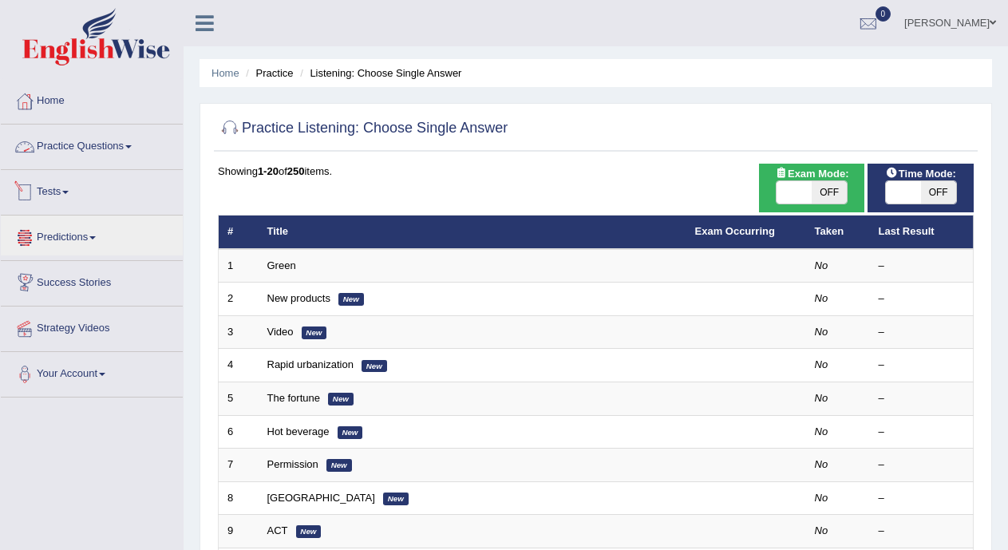
click at [136, 155] on link "Practice Questions" at bounding box center [92, 145] width 182 height 40
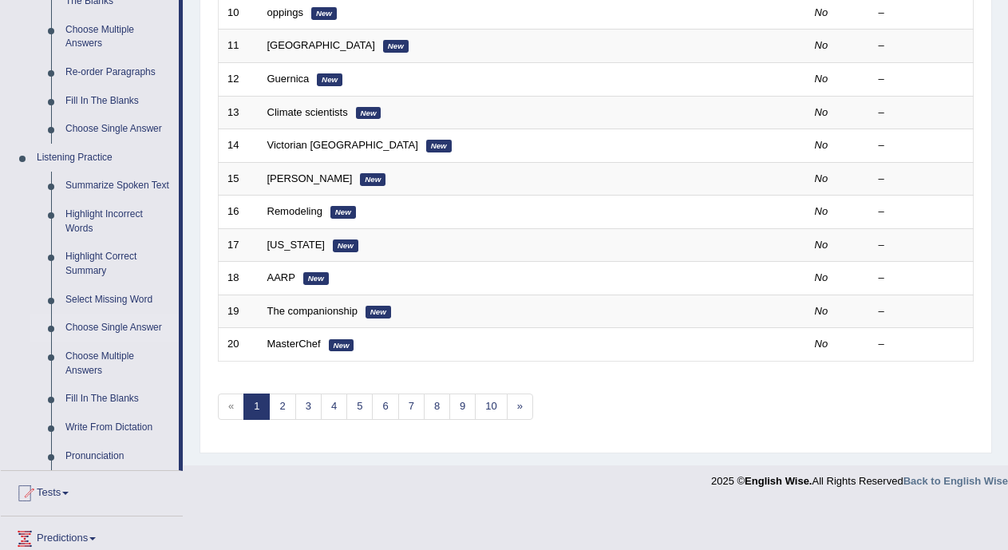
scroll to position [554, 0]
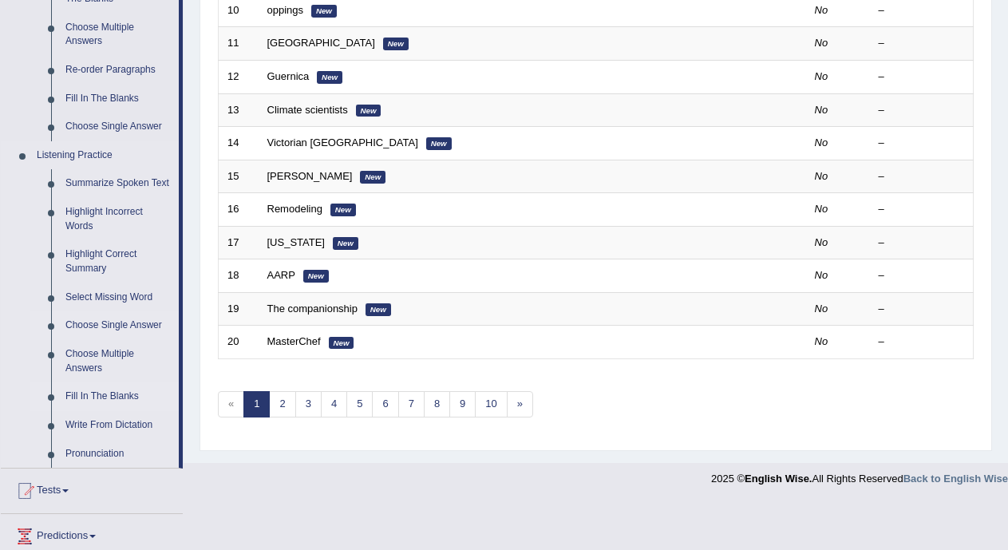
click at [131, 397] on link "Fill In The Blanks" at bounding box center [118, 396] width 121 height 29
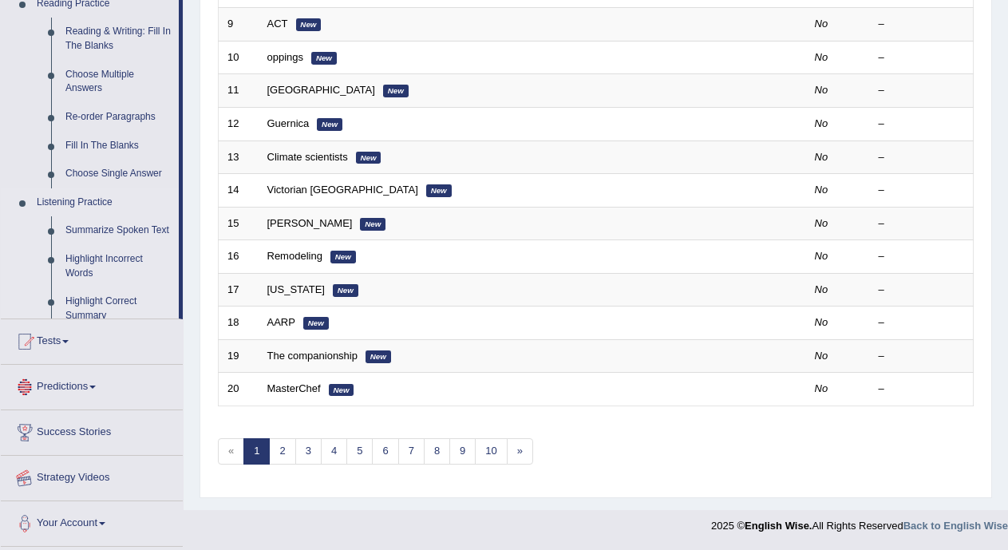
scroll to position [701, 0]
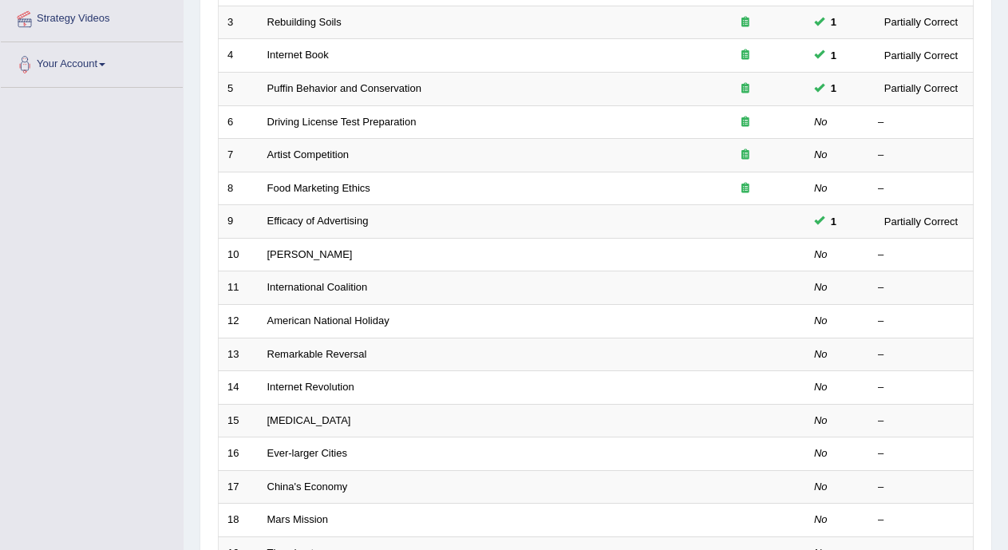
scroll to position [336, 0]
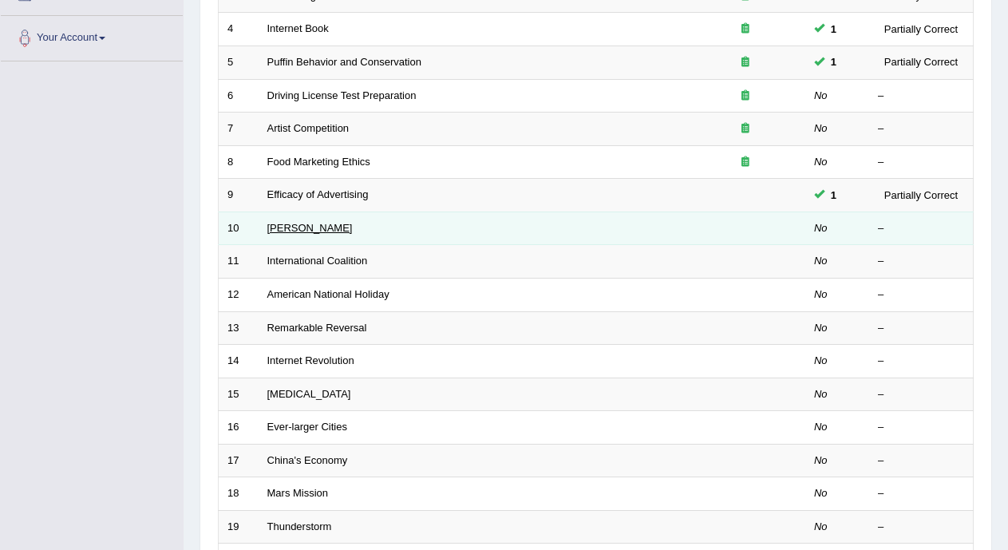
click at [295, 224] on link "[PERSON_NAME]" at bounding box center [309, 228] width 85 height 12
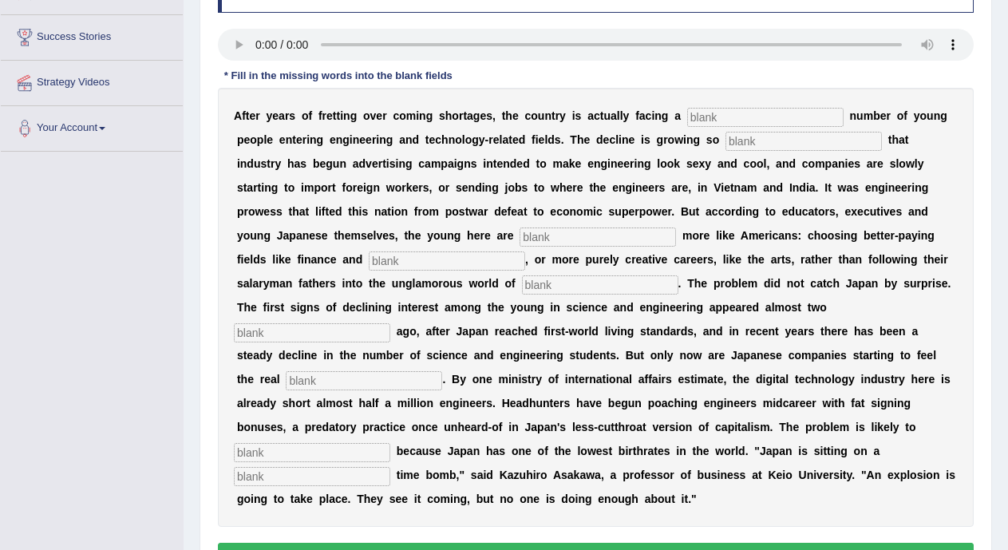
scroll to position [244, 0]
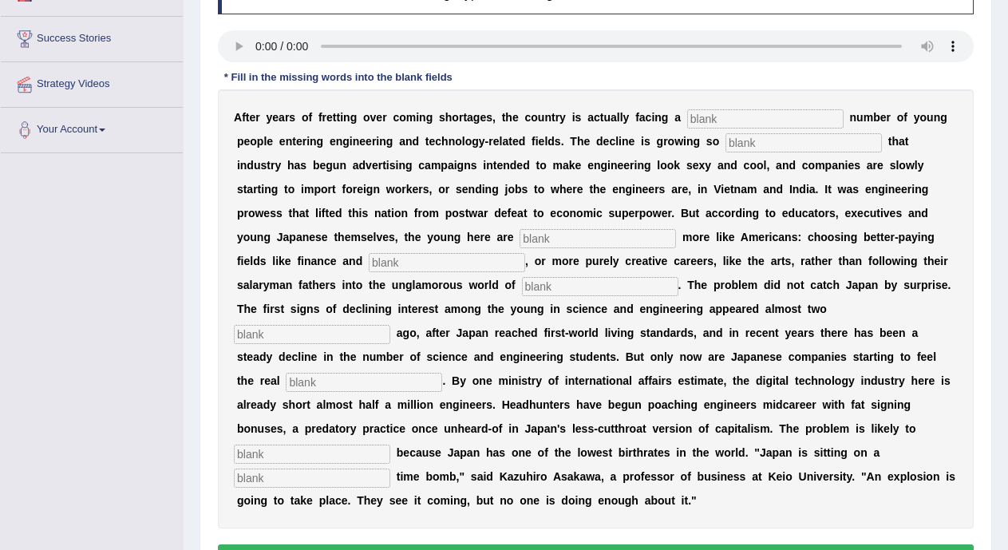
click at [300, 472] on input "text" at bounding box center [312, 478] width 156 height 19
type input "demografic"
click at [306, 450] on input "text" at bounding box center [312, 454] width 156 height 19
type input "worsen"
click at [707, 117] on input "text" at bounding box center [765, 118] width 156 height 19
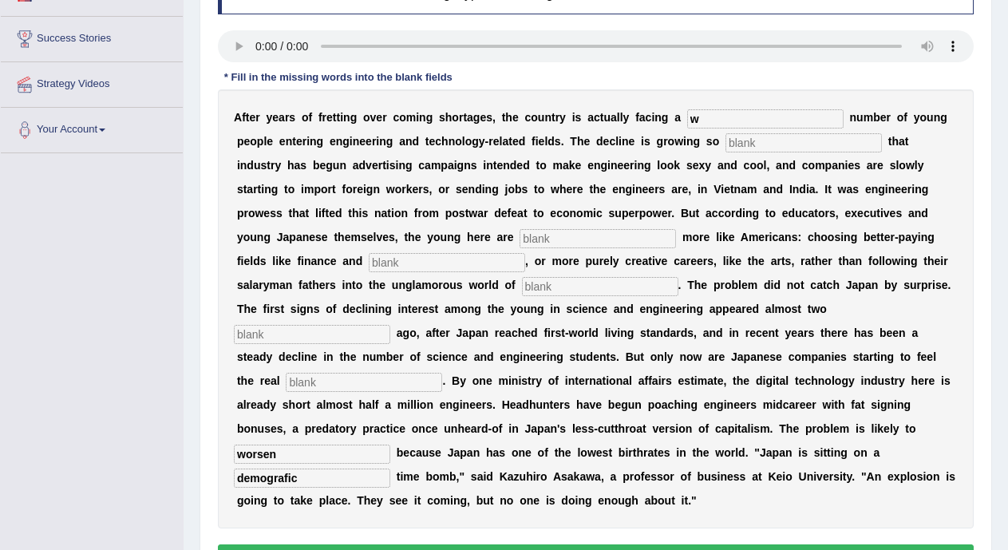
type input "w"
click at [753, 144] on input "text" at bounding box center [804, 142] width 156 height 19
type input "drastic"
click at [641, 243] on input "text" at bounding box center [598, 238] width 156 height 19
type input "behavior"
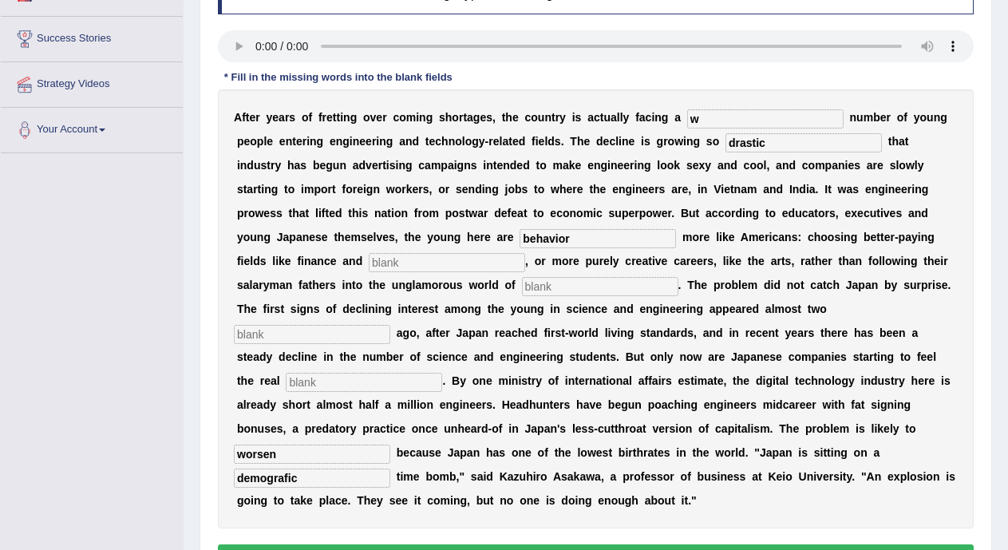
click at [466, 261] on input "text" at bounding box center [447, 262] width 156 height 19
type input "medicine"
click at [566, 290] on input "text" at bounding box center [600, 286] width 156 height 19
click at [555, 287] on input "manyfacture" at bounding box center [600, 286] width 156 height 19
type input "many facture"
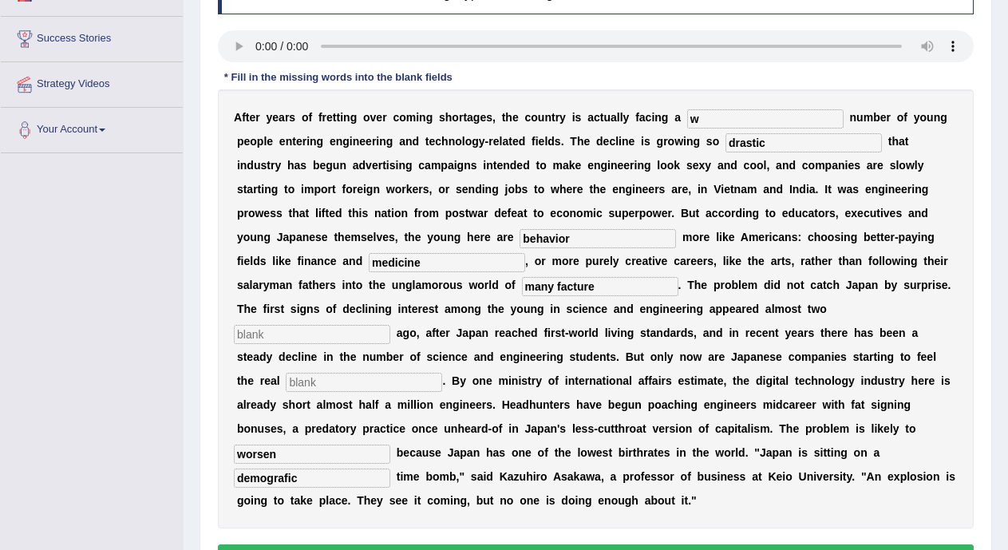
click at [351, 338] on input "text" at bounding box center [312, 334] width 156 height 19
type input "decade"
click at [373, 379] on input "text" at bounding box center [364, 382] width 156 height 19
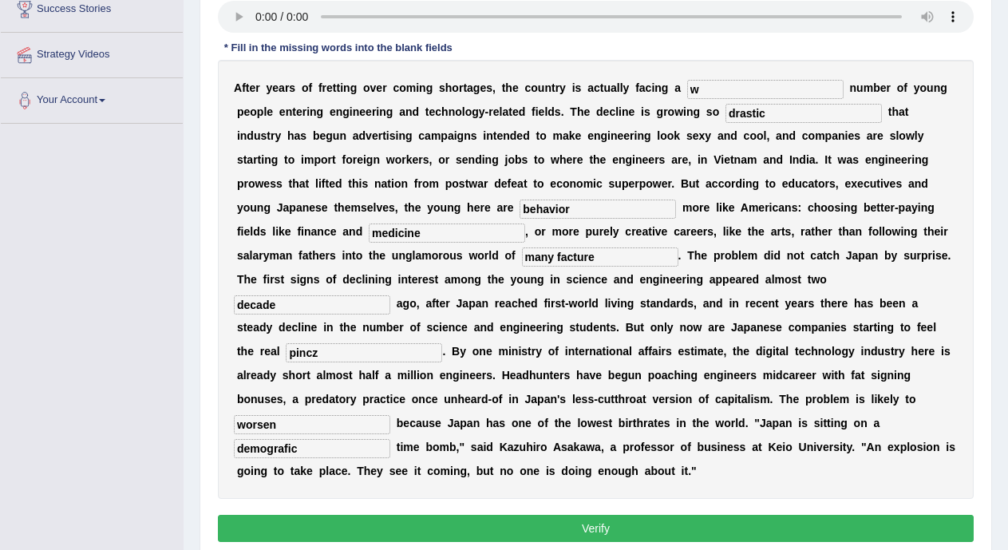
scroll to position [339, 0]
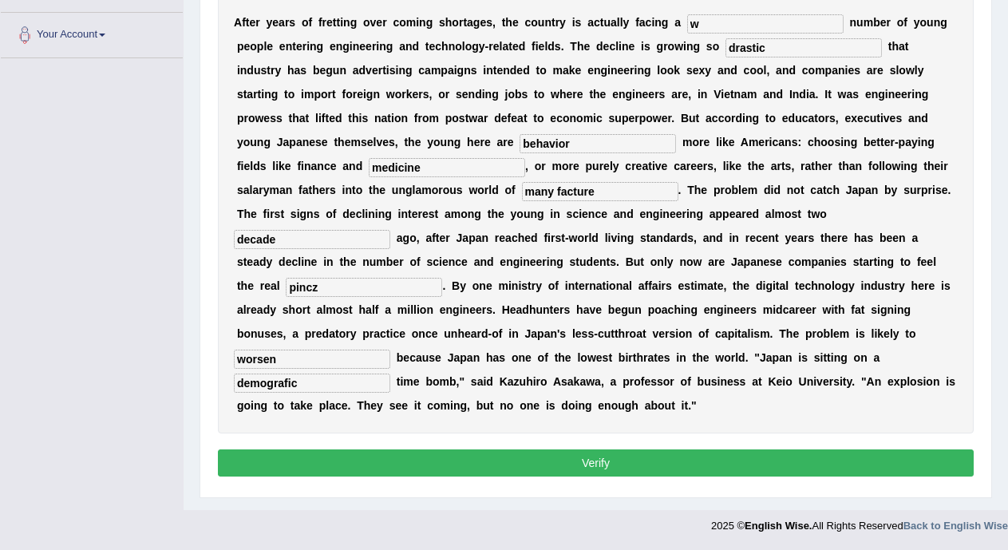
type input "pincz"
click at [873, 457] on button "Verify" at bounding box center [596, 462] width 756 height 27
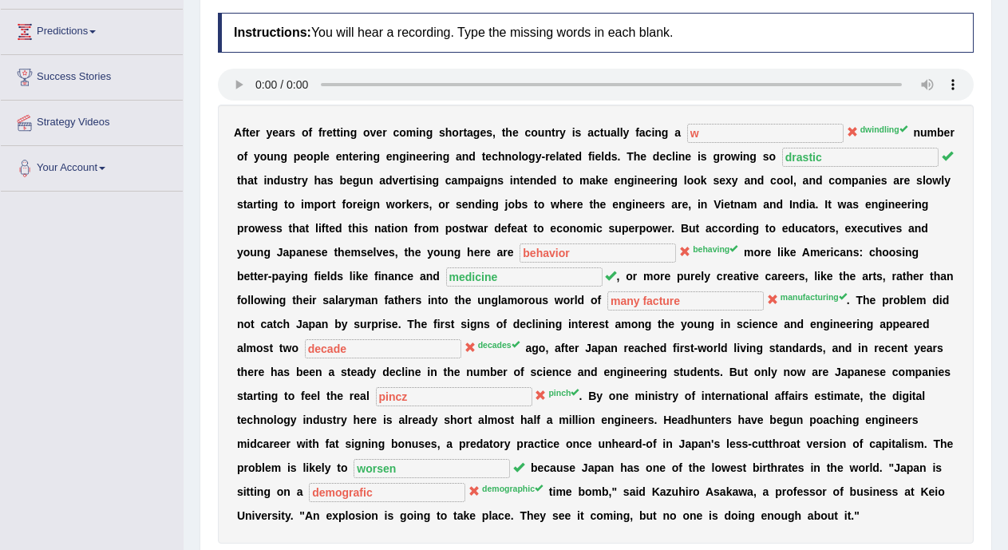
scroll to position [87, 0]
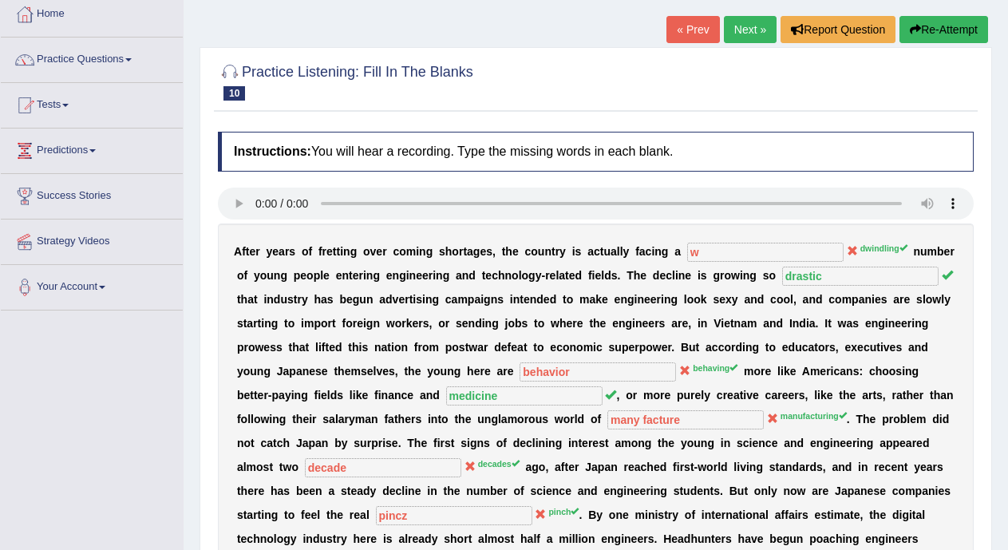
click at [740, 33] on link "Next »" at bounding box center [750, 29] width 53 height 27
click at [748, 34] on link "Next »" at bounding box center [750, 29] width 53 height 27
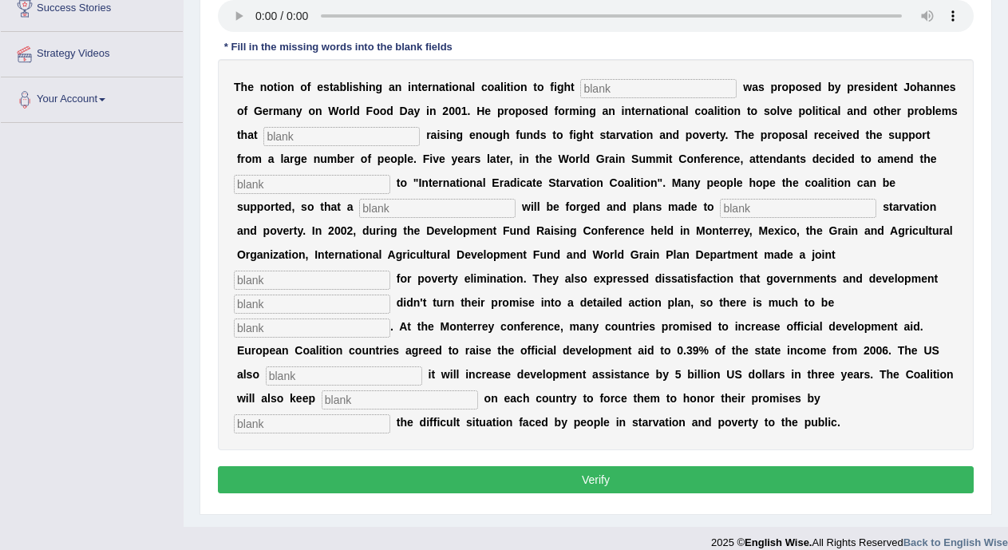
scroll to position [272, 0]
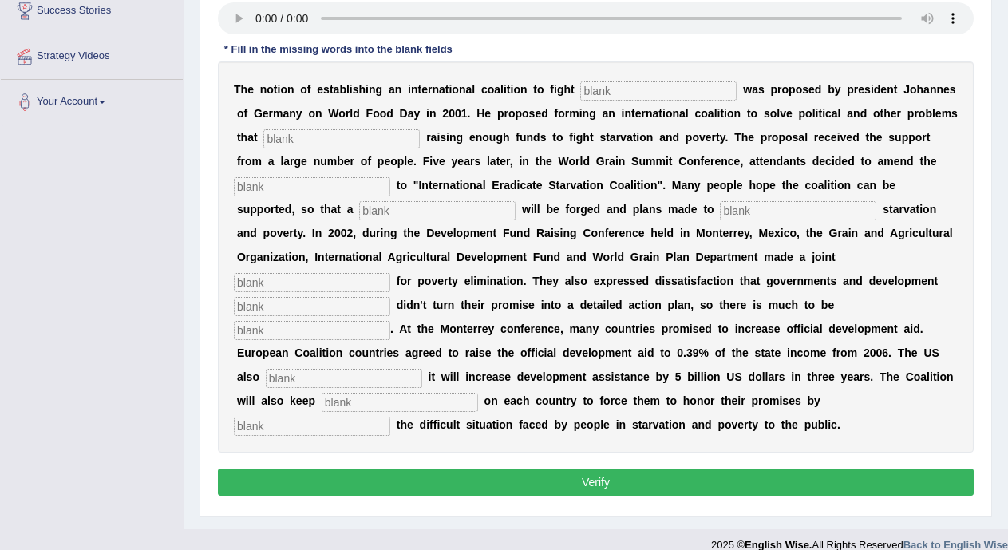
click at [596, 88] on input "text" at bounding box center [658, 90] width 156 height 19
type input "[MEDICAL_DATA]"
click at [384, 143] on input "text" at bounding box center [341, 138] width 156 height 19
type input "restrect"
click at [348, 189] on input "text" at bounding box center [312, 186] width 156 height 19
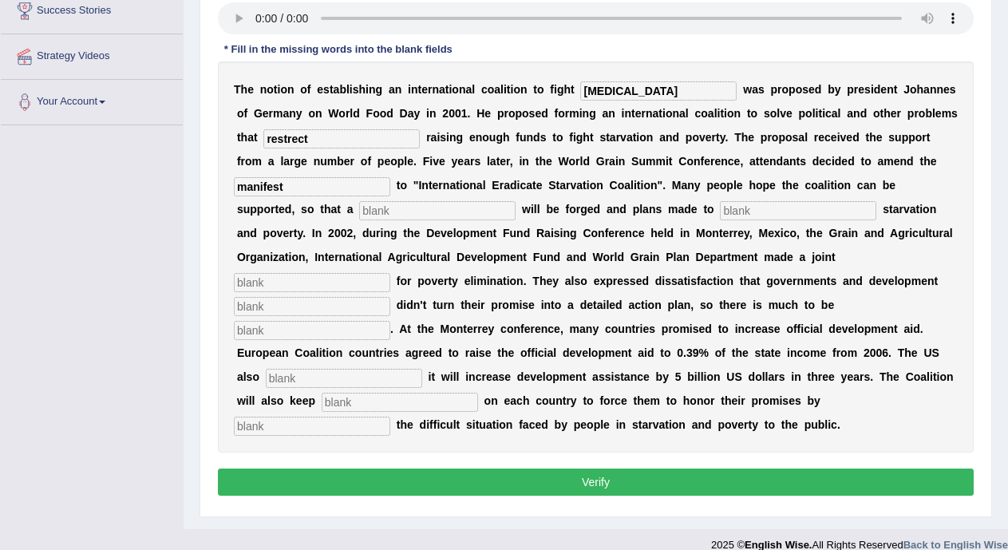
type input "manifest"
click at [386, 212] on input "text" at bounding box center [437, 210] width 156 height 19
type input "e"
type input "resolution"
click at [831, 205] on input "text" at bounding box center [798, 210] width 156 height 19
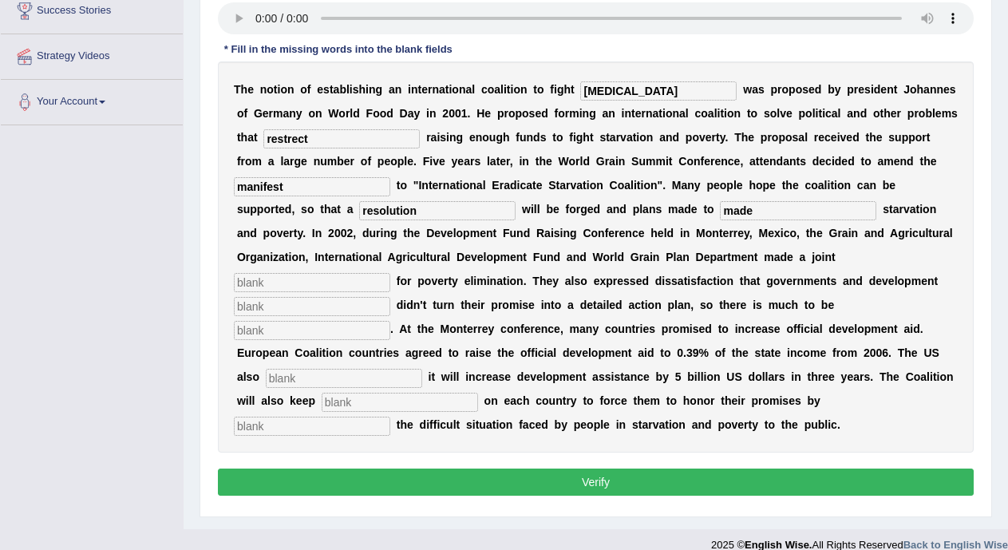
type input "made"
click at [379, 279] on input "text" at bounding box center [312, 282] width 156 height 19
type input "pill"
click at [374, 302] on input "text" at bounding box center [312, 306] width 156 height 19
type input "partners"
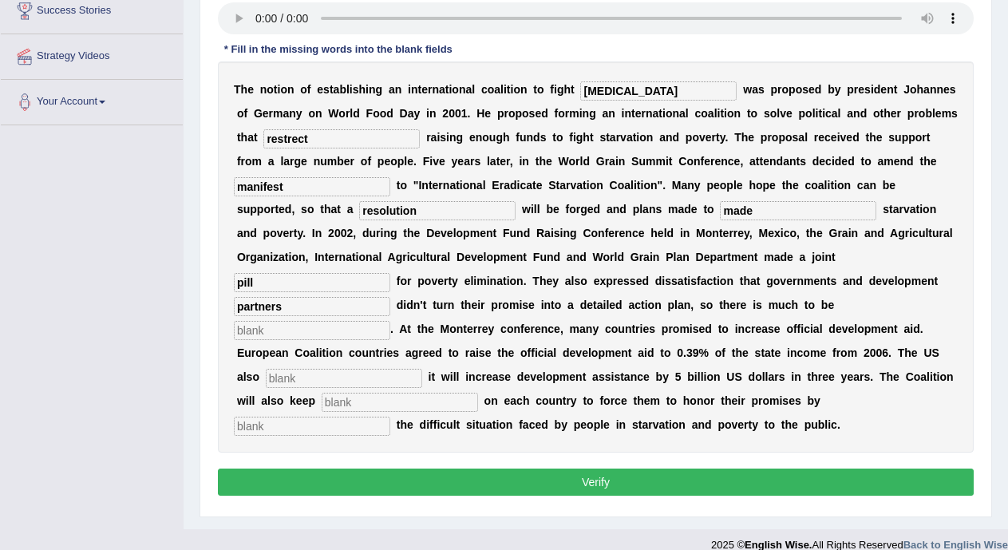
click at [362, 327] on input "text" at bounding box center [312, 330] width 156 height 19
type input "desired"
click at [367, 398] on input "text" at bounding box center [400, 402] width 156 height 19
type input "presure"
click at [352, 429] on input "text" at bounding box center [312, 426] width 156 height 19
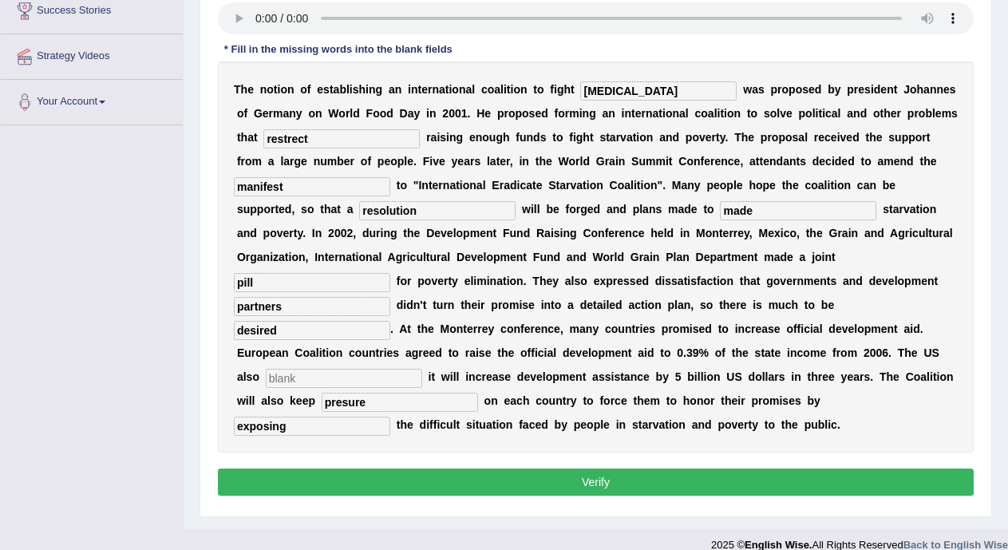
type input "exposing"
click at [321, 370] on div "T h e n o t i o n o f e s t a b l i s h i n g a n i n t e r n a t i o n a l c o…" at bounding box center [596, 256] width 756 height 391
click at [321, 370] on input "text" at bounding box center [344, 378] width 156 height 19
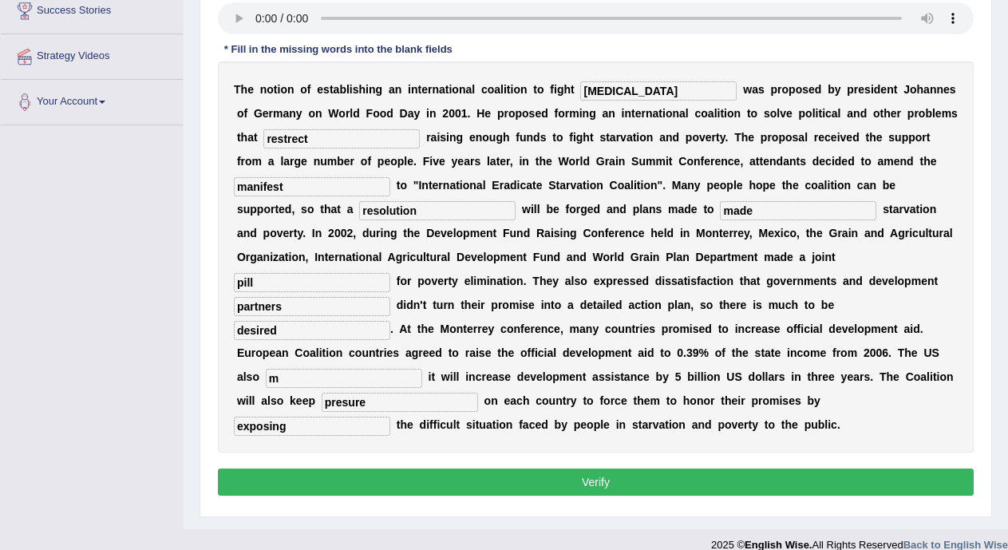
type input "m"
click at [382, 473] on button "Verify" at bounding box center [596, 482] width 756 height 27
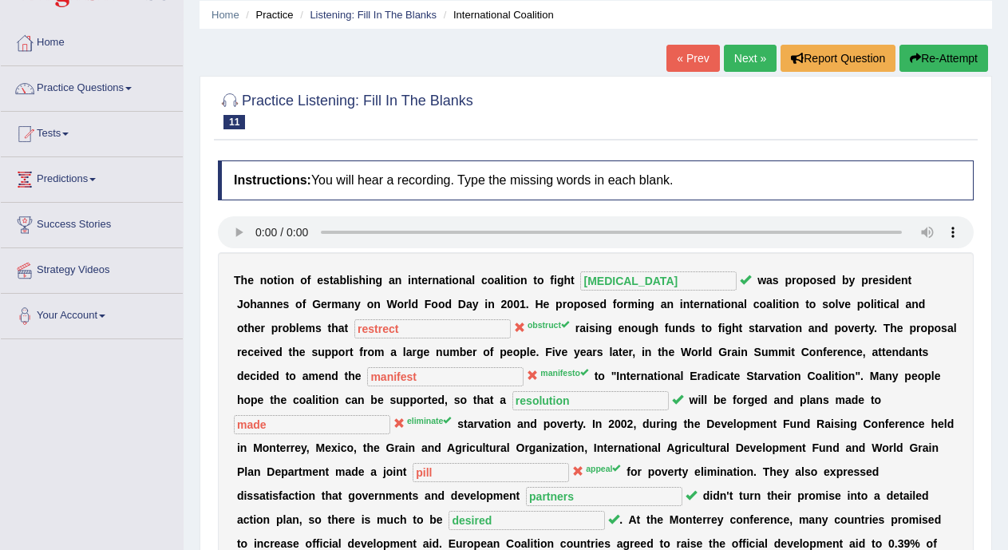
scroll to position [46, 0]
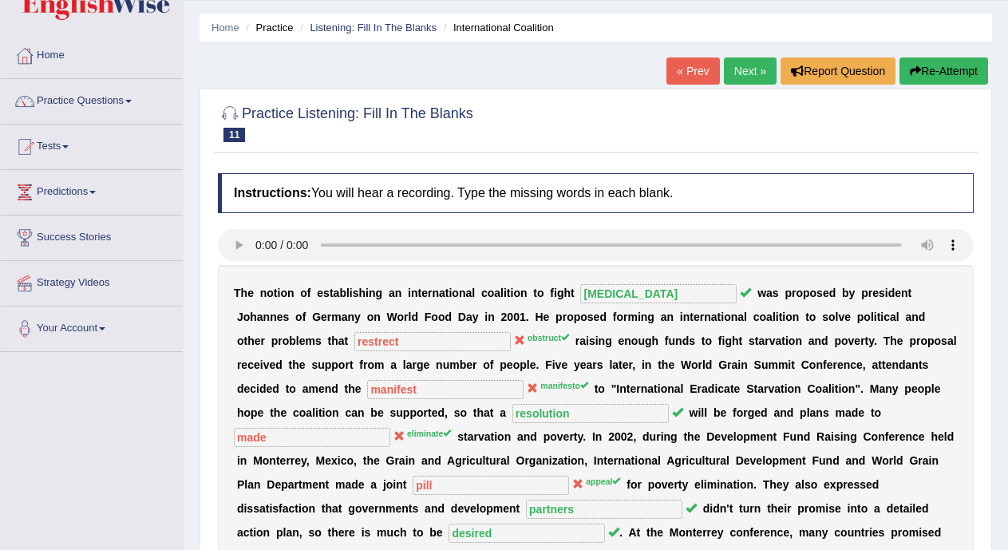
click at [733, 73] on link "Next »" at bounding box center [750, 70] width 53 height 27
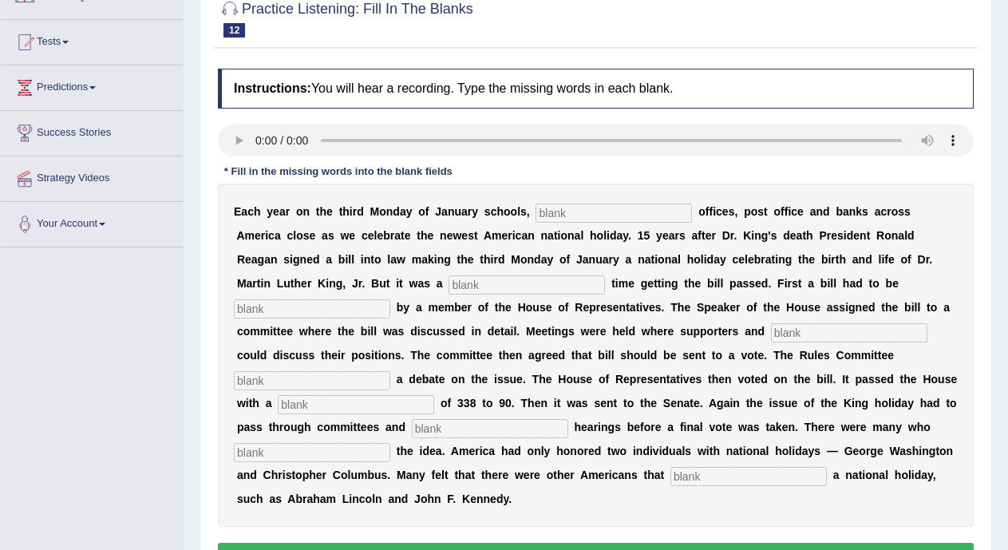
scroll to position [150, 0]
click at [569, 216] on input "text" at bounding box center [614, 213] width 156 height 19
type input "f"
type input "e"
type input "federal"
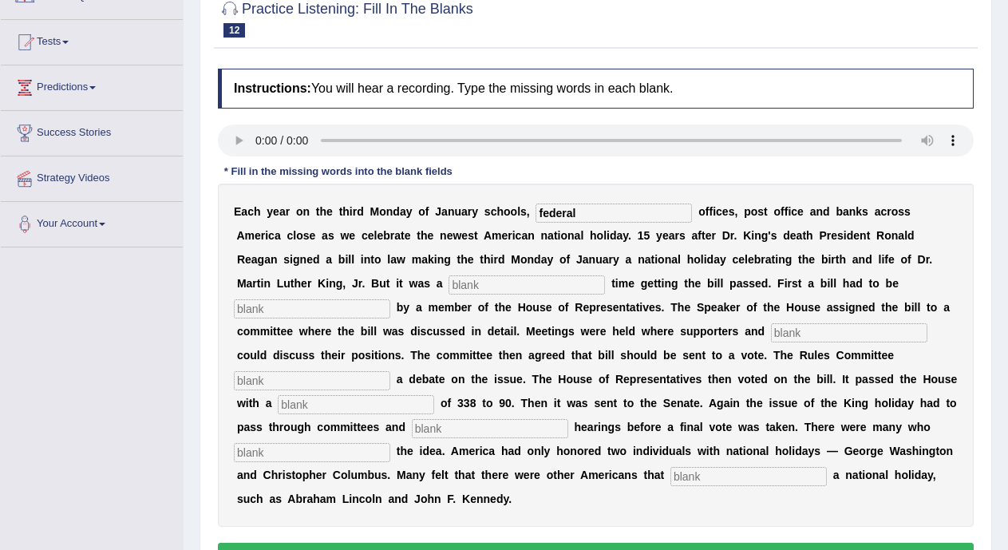
click at [549, 275] on input "text" at bounding box center [527, 284] width 156 height 19
type input "taf"
click at [364, 303] on input "text" at bounding box center [312, 308] width 156 height 19
type input "introduces"
click at [805, 339] on input "text" at bounding box center [849, 332] width 156 height 19
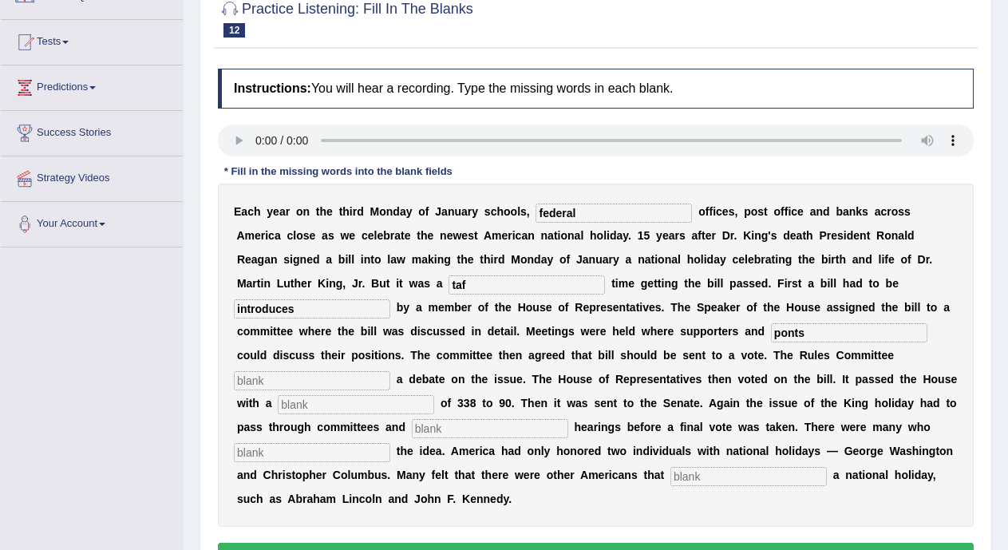
type input "ponts"
click at [508, 410] on div "E a c h y e a r o n t h e t h i r d M o n d a y o f J a n u a r y s c h o o l s…" at bounding box center [596, 355] width 756 height 343
click at [345, 382] on input "text" at bounding box center [312, 380] width 156 height 19
type input "schedule"
click at [355, 405] on input "text" at bounding box center [356, 404] width 156 height 19
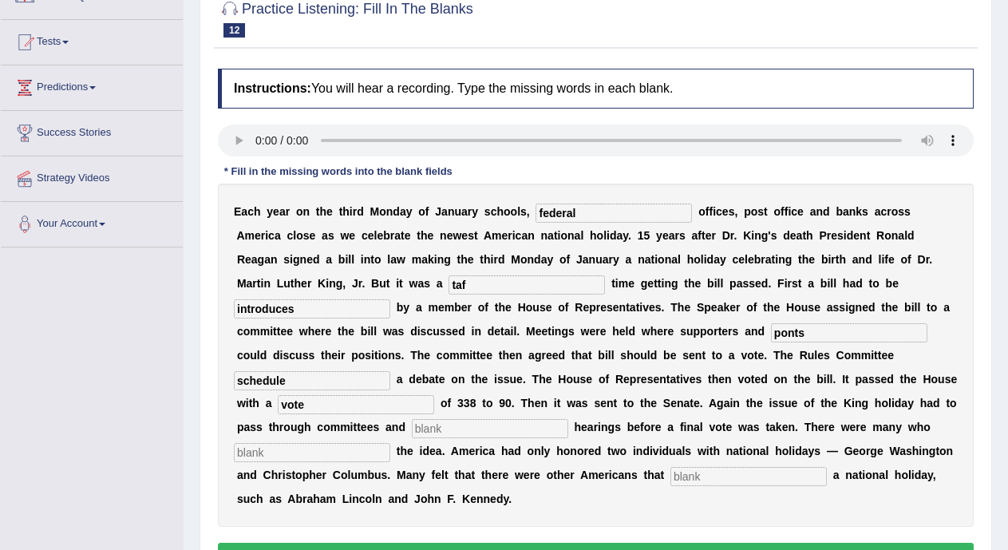
type input "vote"
click at [468, 431] on input "text" at bounding box center [490, 428] width 156 height 19
type input "public"
click at [390, 448] on input "text" at bounding box center [312, 452] width 156 height 19
type input "posted"
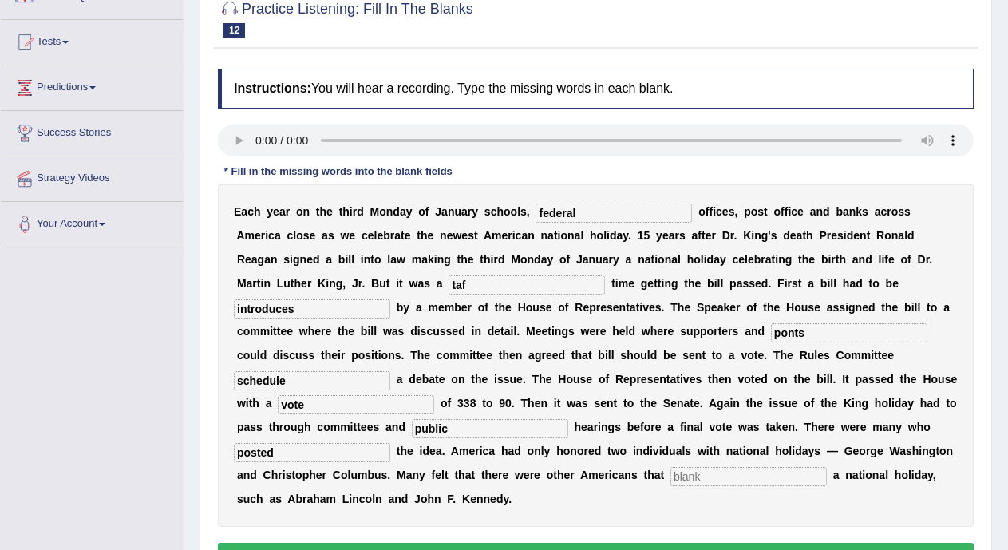
click at [757, 480] on input "text" at bounding box center [749, 476] width 156 height 19
type input "deserved"
drag, startPoint x: 1018, startPoint y: 330, endPoint x: 1018, endPoint y: 356, distance: 26.3
click at [1008, 356] on html "Toggle navigation Home Practice Questions Speaking Practice Read Aloud Repeat S…" at bounding box center [504, 125] width 1008 height 550
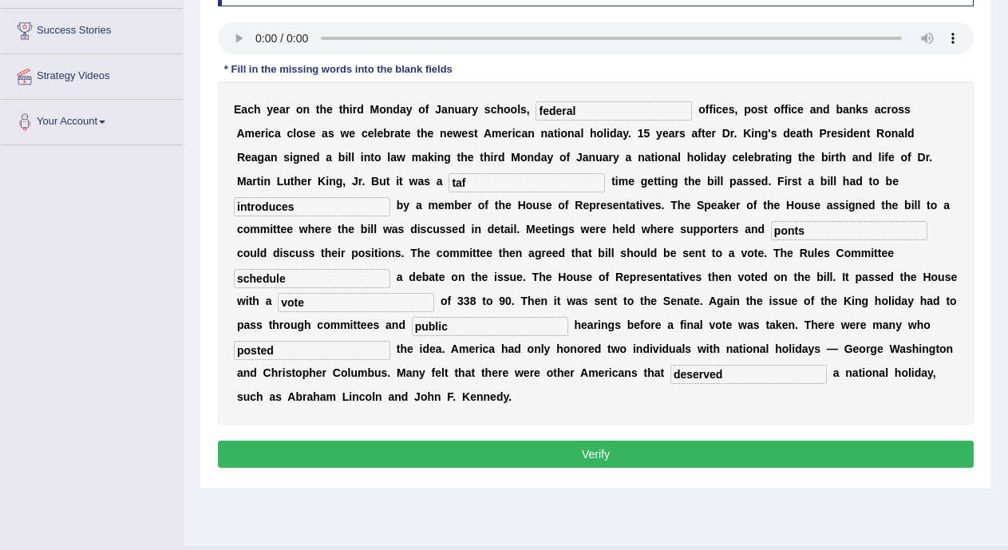
scroll to position [254, 0]
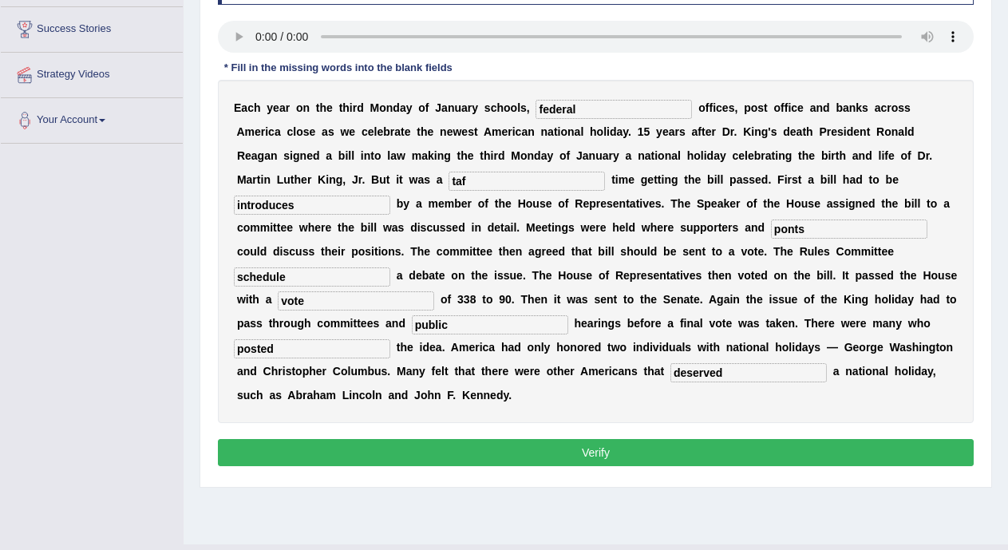
click at [867, 453] on button "Verify" at bounding box center [596, 452] width 756 height 27
